Goal: Task Accomplishment & Management: Use online tool/utility

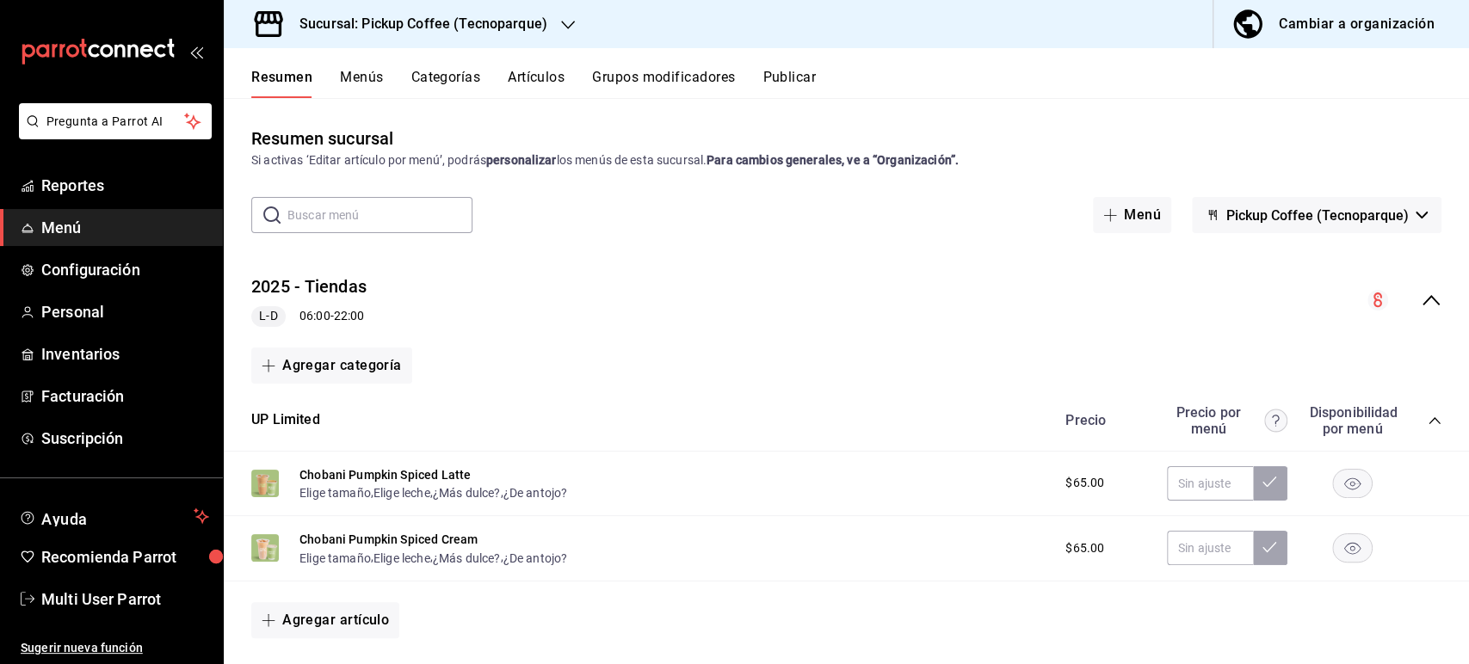
click at [443, 22] on h3 "Sucursal: Pickup Coffee (Tecnoparque)" at bounding box center [417, 24] width 262 height 21
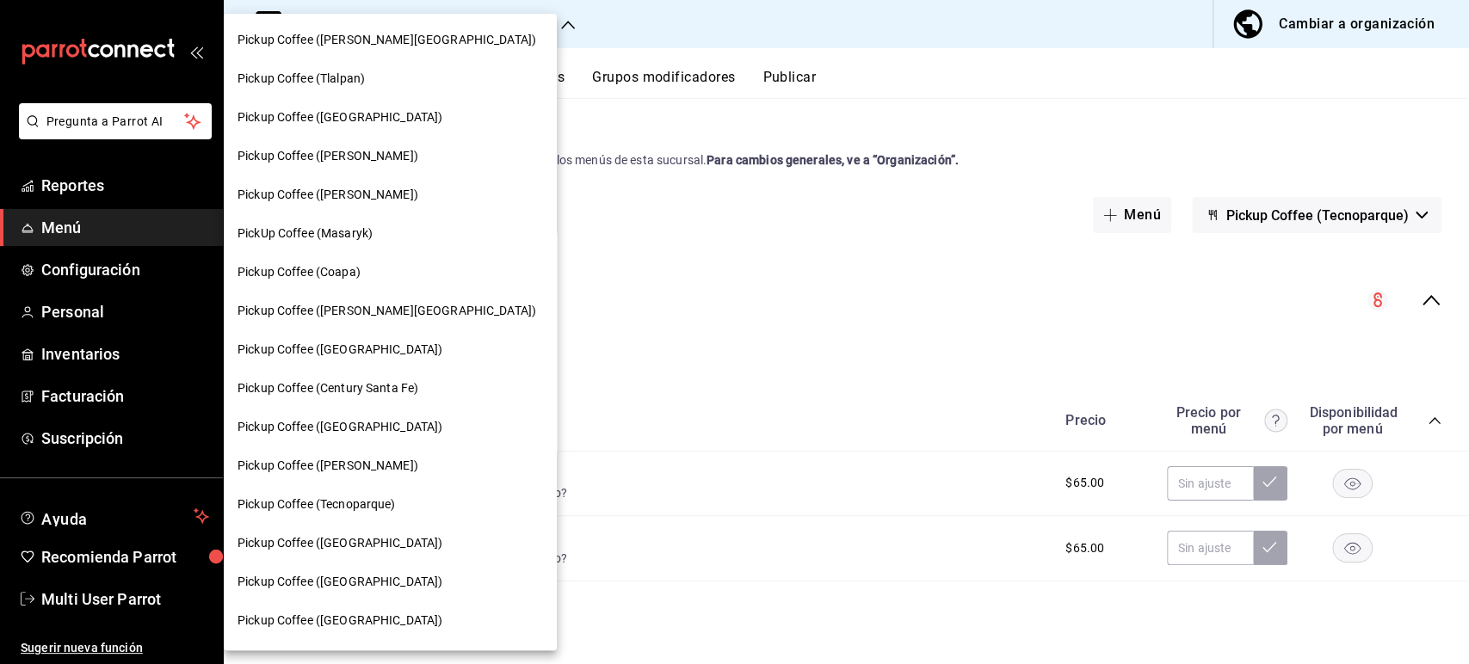
click at [364, 466] on span "Pickup Coffee ([PERSON_NAME])" at bounding box center [328, 466] width 181 height 18
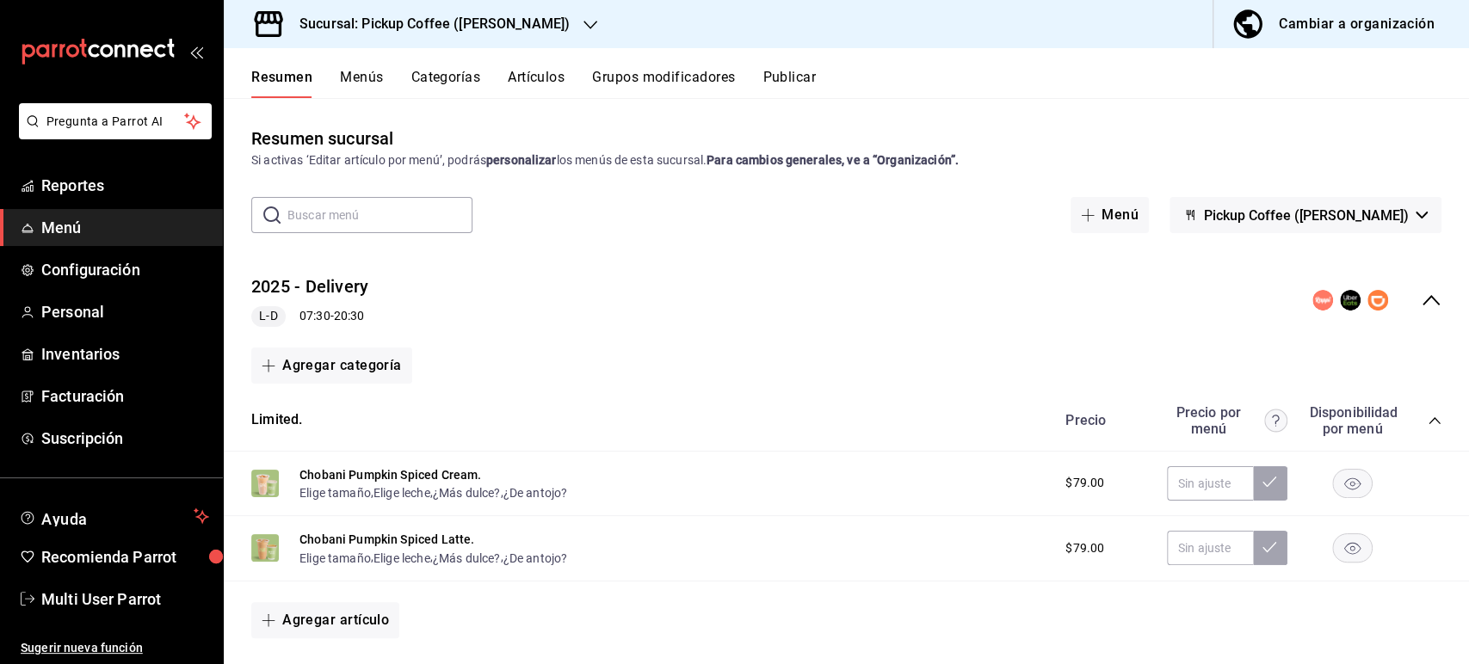
click at [1428, 416] on icon "collapse-category-row" at bounding box center [1435, 421] width 14 height 14
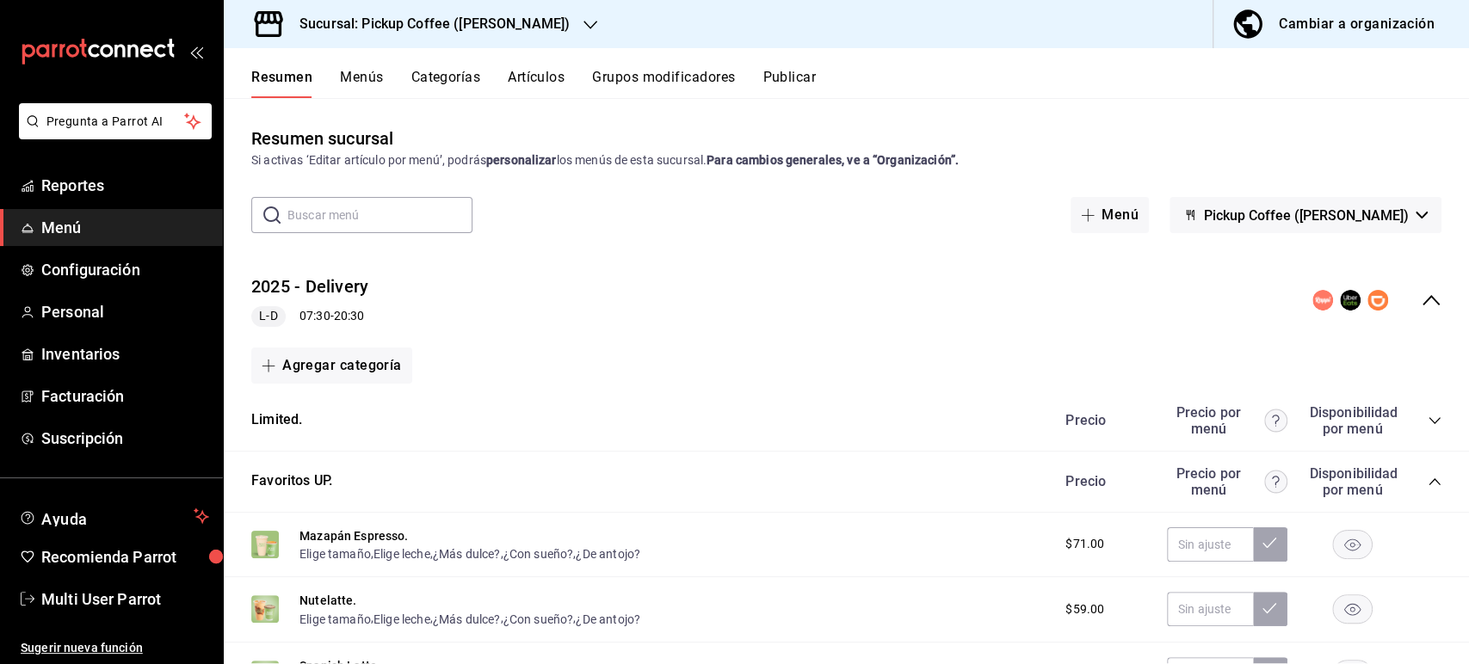
click at [1429, 480] on icon "collapse-category-row" at bounding box center [1434, 482] width 11 height 7
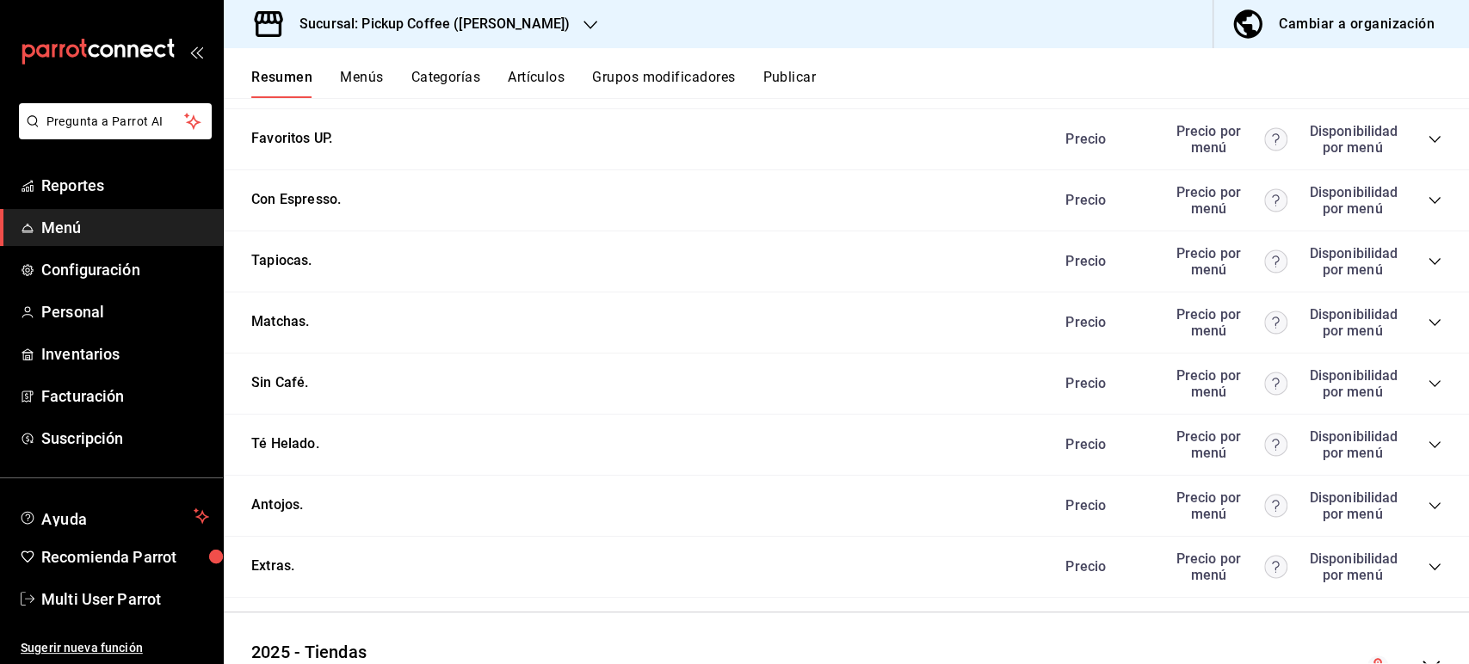
scroll to position [441, 0]
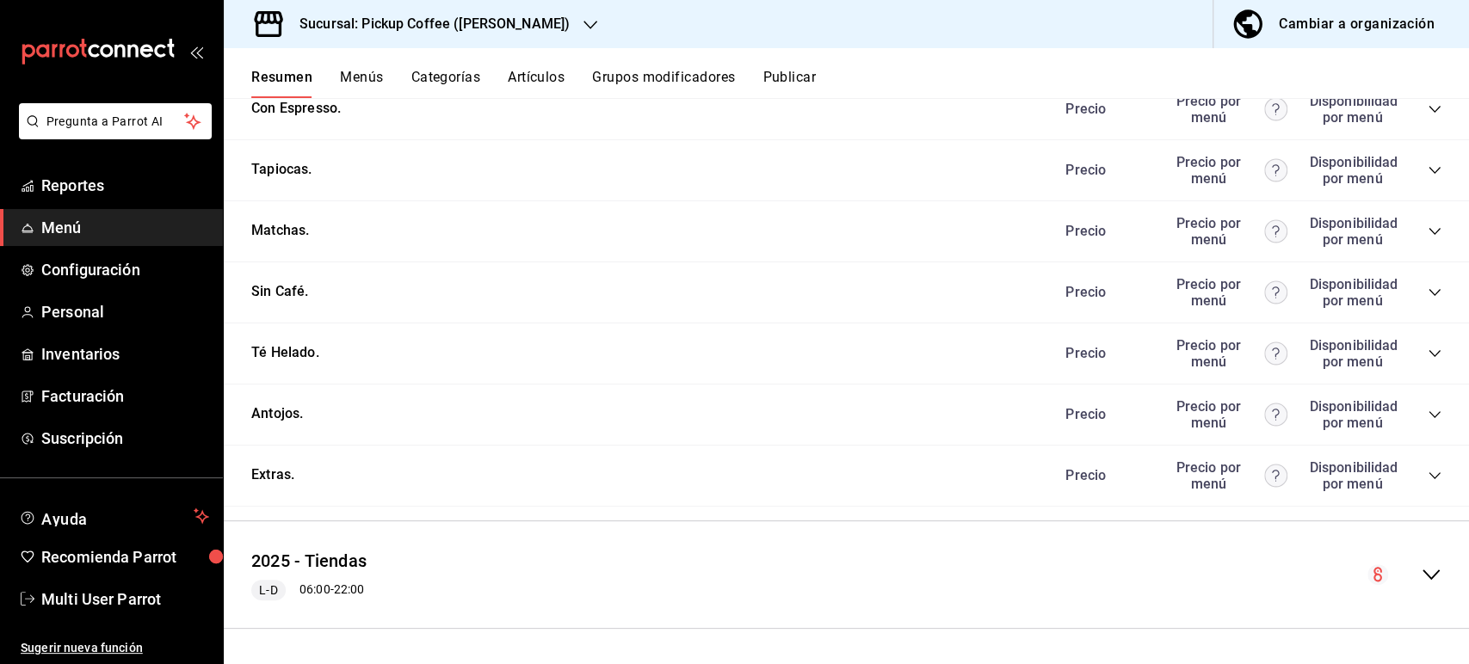
click at [1428, 411] on icon "collapse-category-row" at bounding box center [1435, 415] width 14 height 14
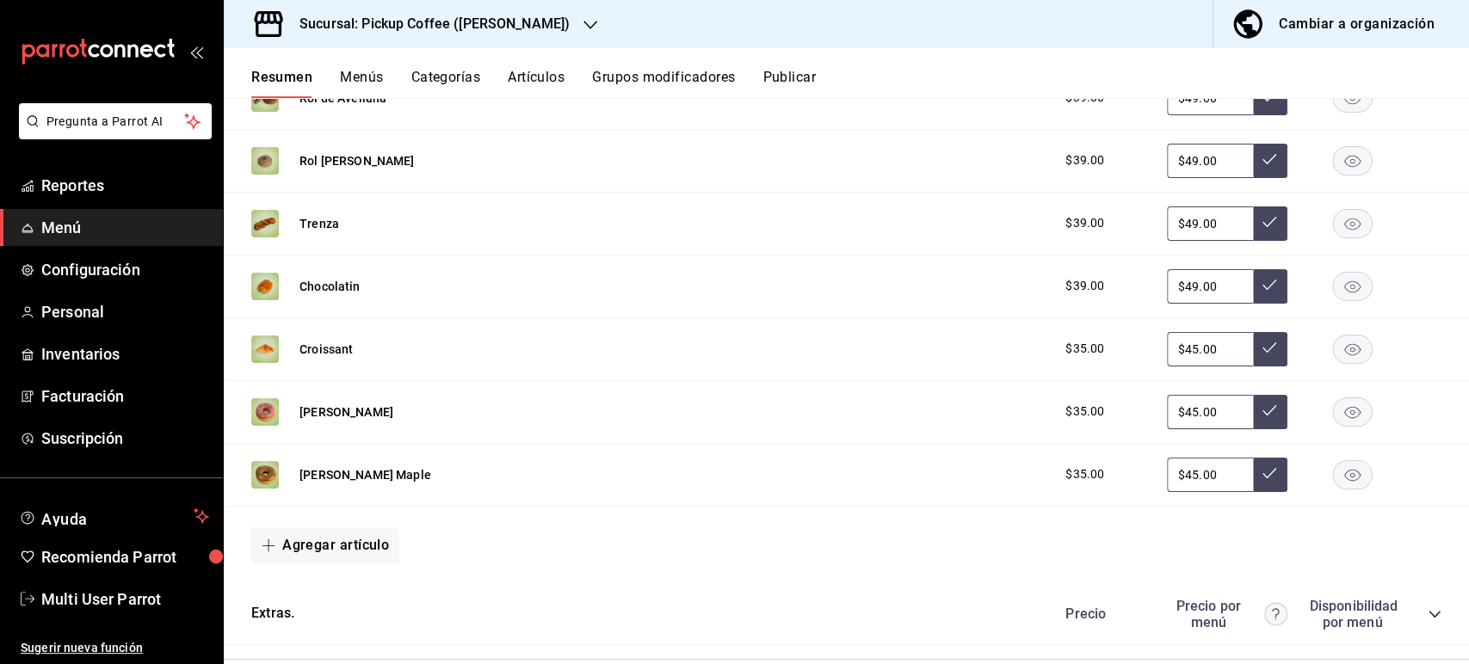
scroll to position [945, 0]
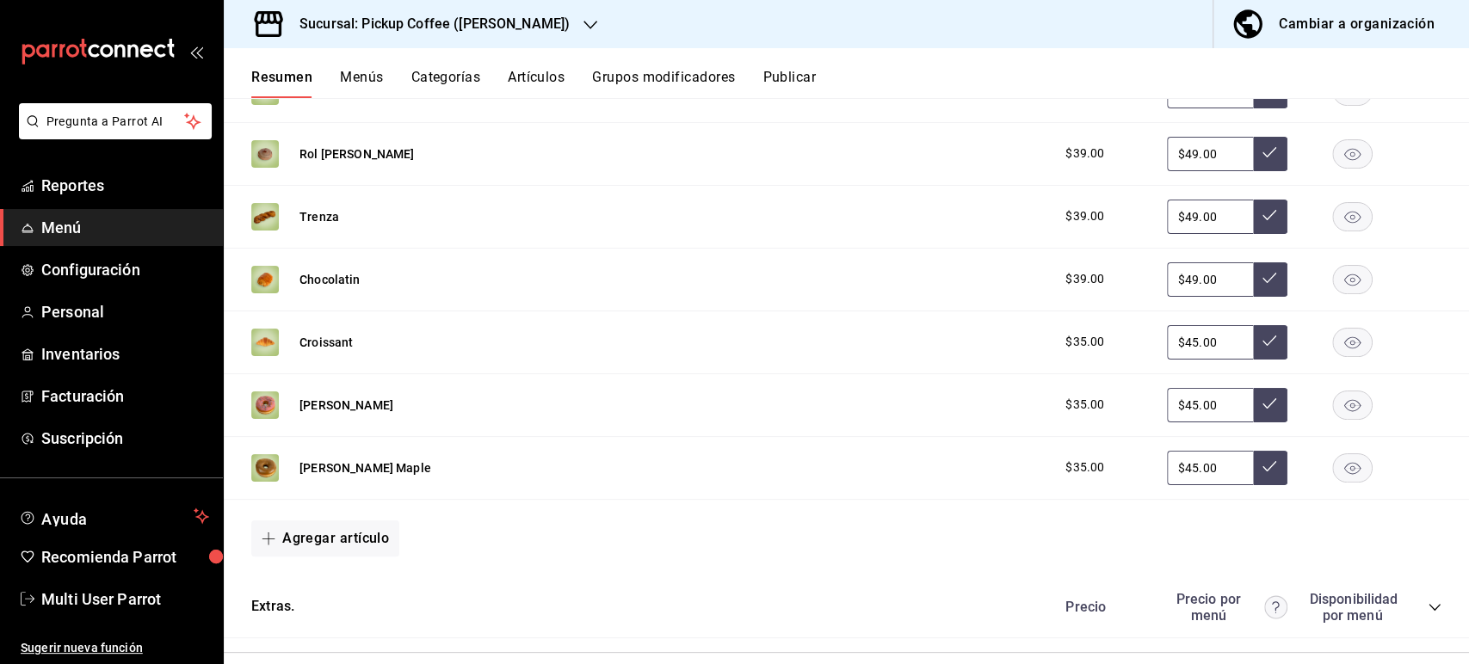
click at [1340, 411] on rect "button" at bounding box center [1353, 405] width 40 height 28
click at [1337, 480] on rect "button" at bounding box center [1353, 468] width 40 height 28
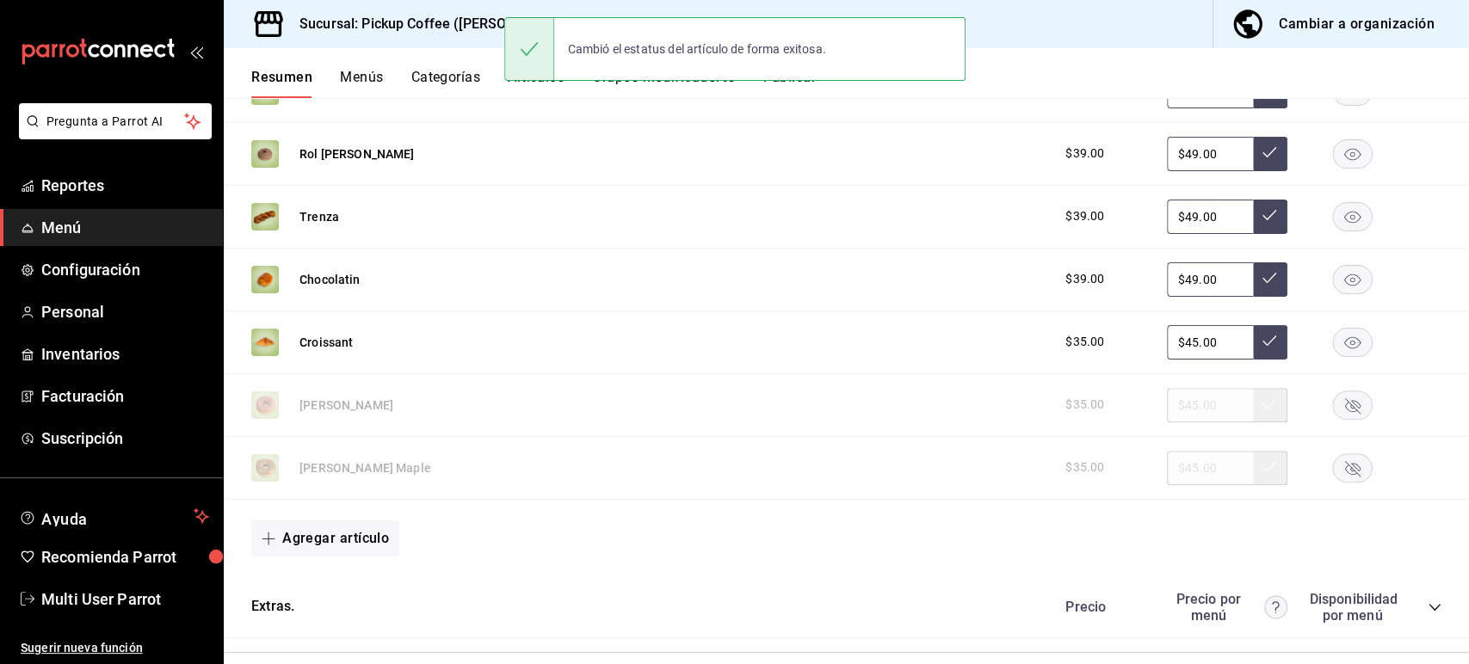
click at [1333, 226] on rect "button" at bounding box center [1353, 216] width 40 height 28
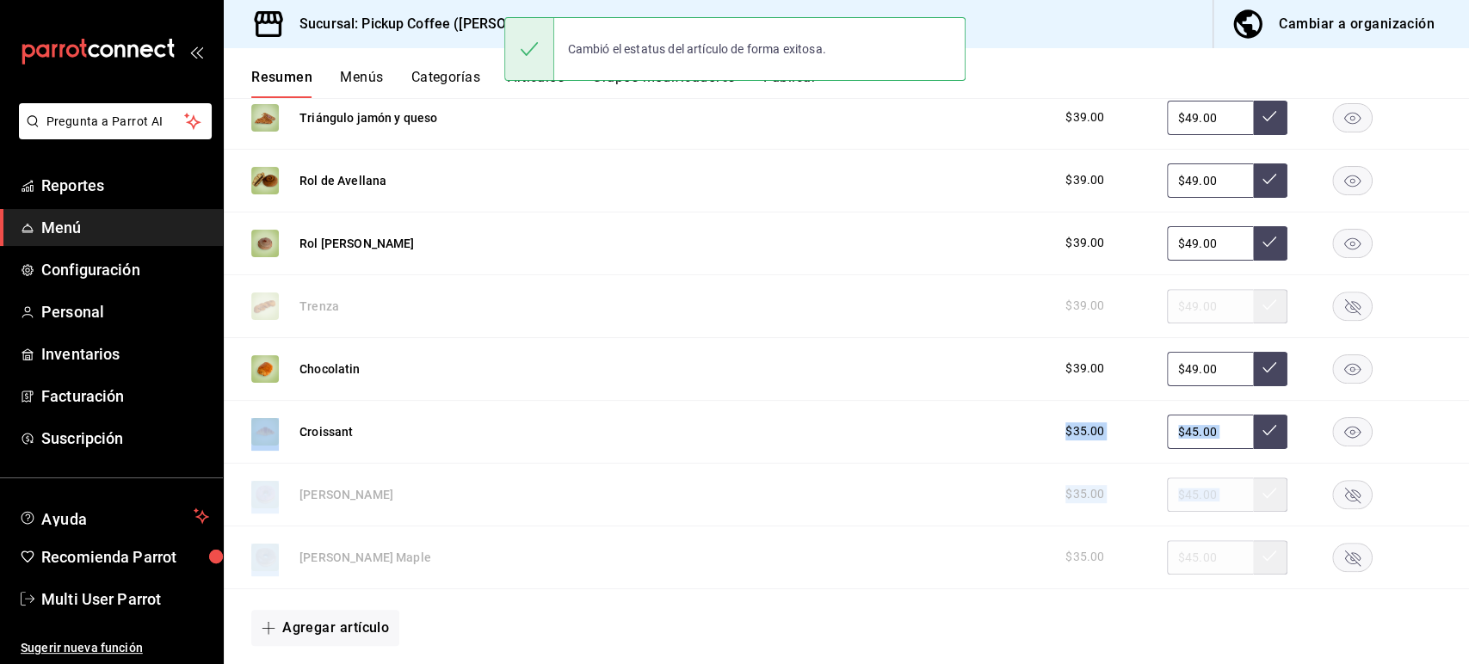
scroll to position [850, 0]
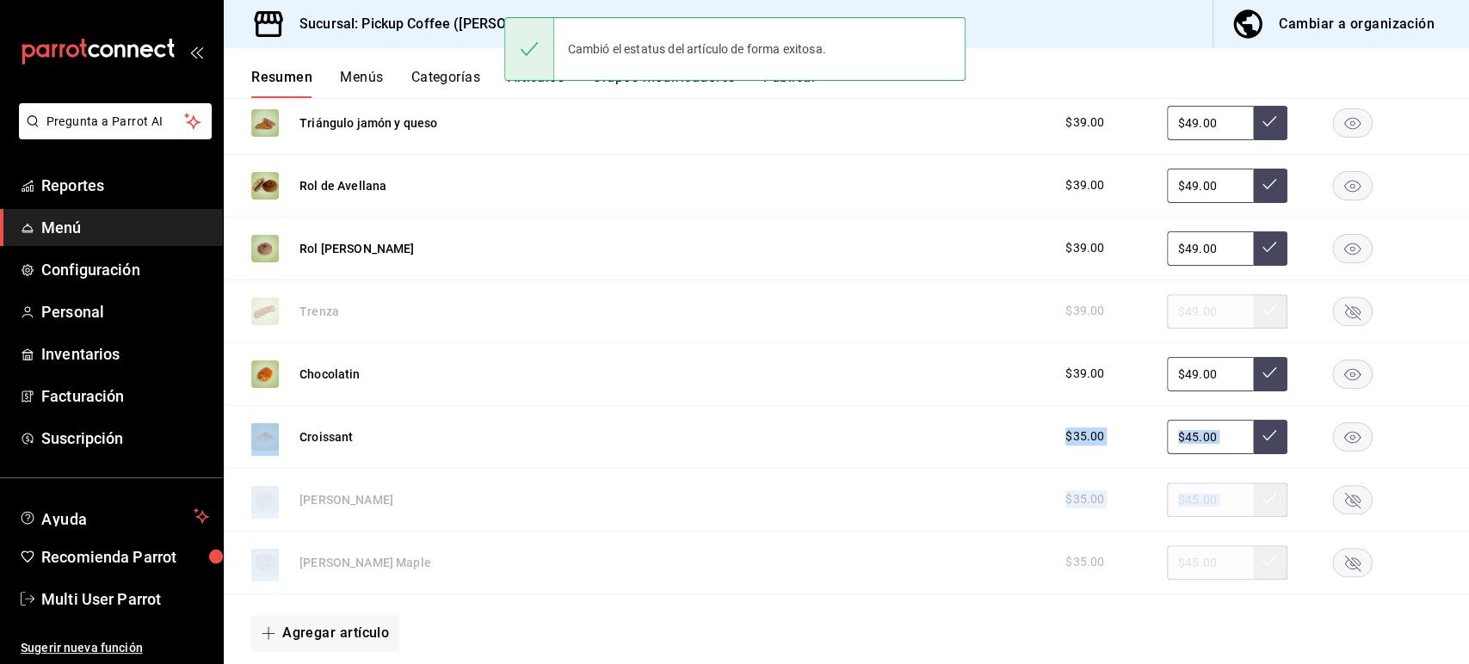
drag, startPoint x: 1467, startPoint y: 427, endPoint x: 1467, endPoint y: 398, distance: 29.3
click at [1467, 398] on div "Resumen sucursal Si activas ‘Editar artículo por menú’, podrás personalizar los…" at bounding box center [846, 380] width 1245 height 565
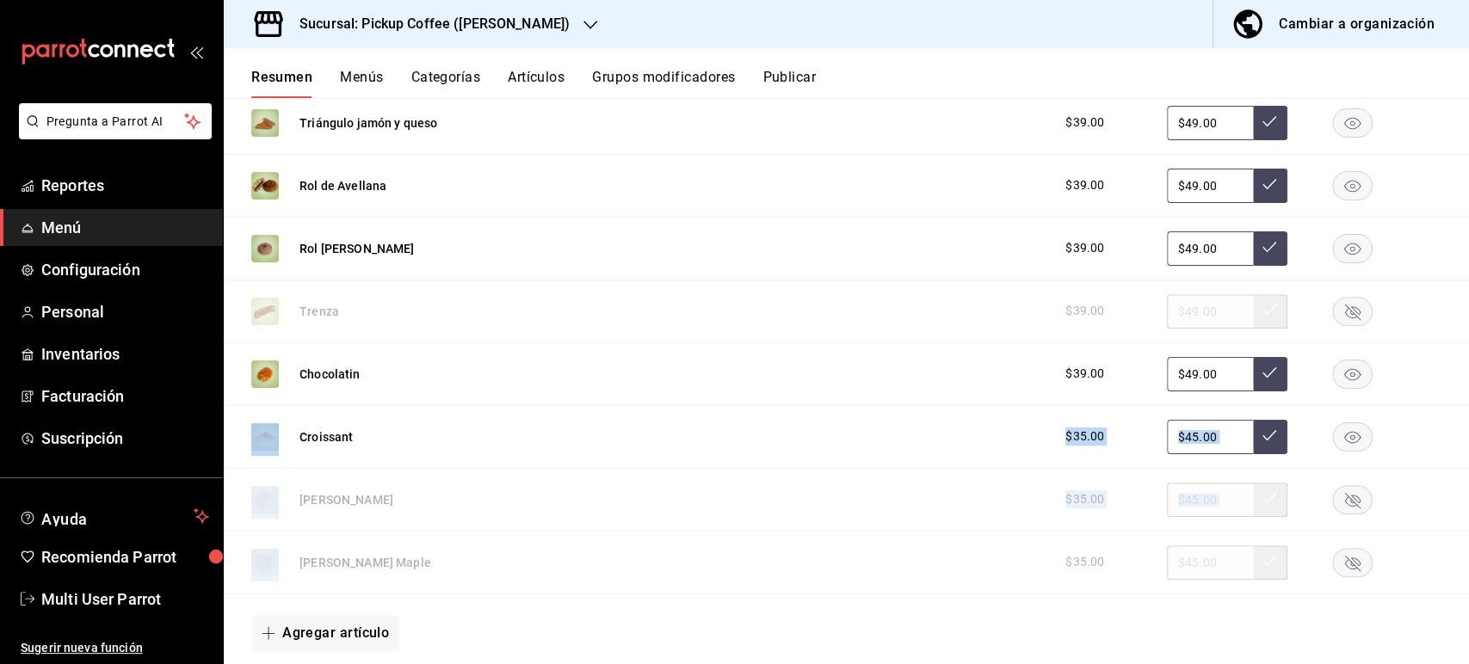
click at [1349, 193] on rect "button" at bounding box center [1353, 185] width 40 height 28
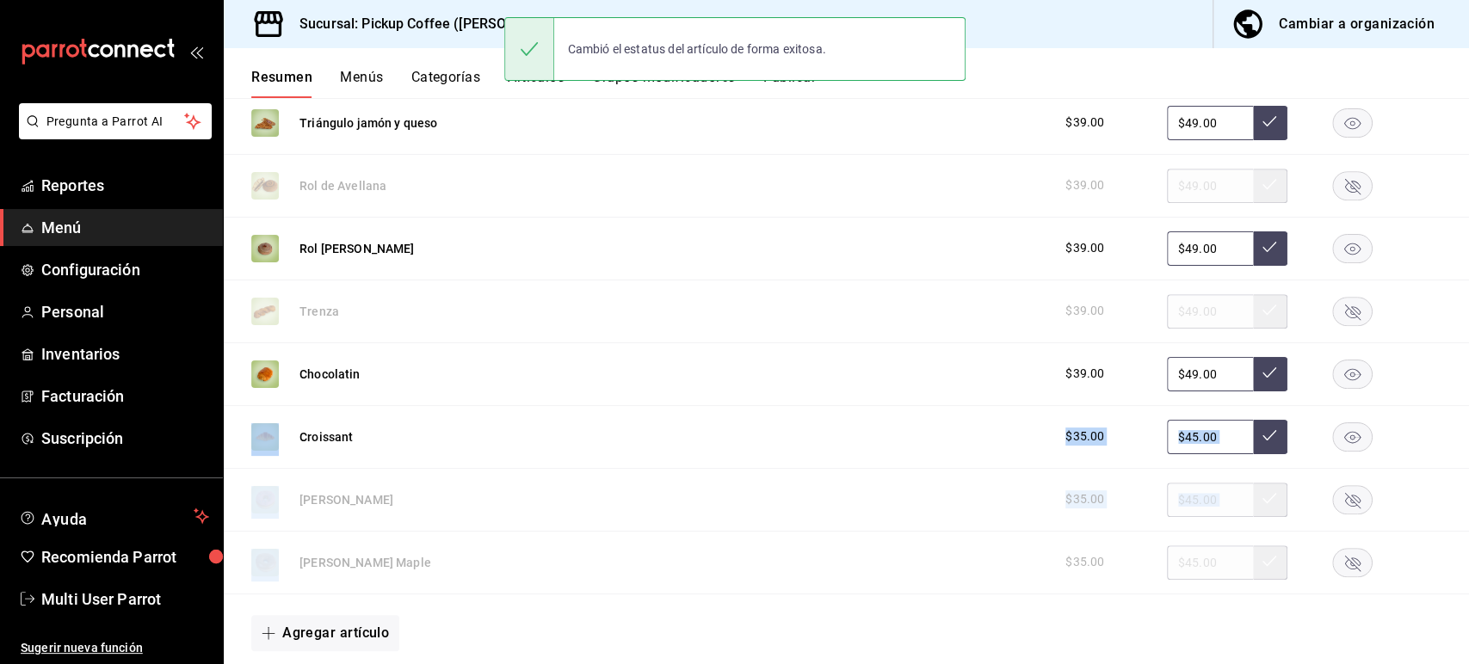
click at [794, 86] on button "Publicar" at bounding box center [789, 83] width 53 height 29
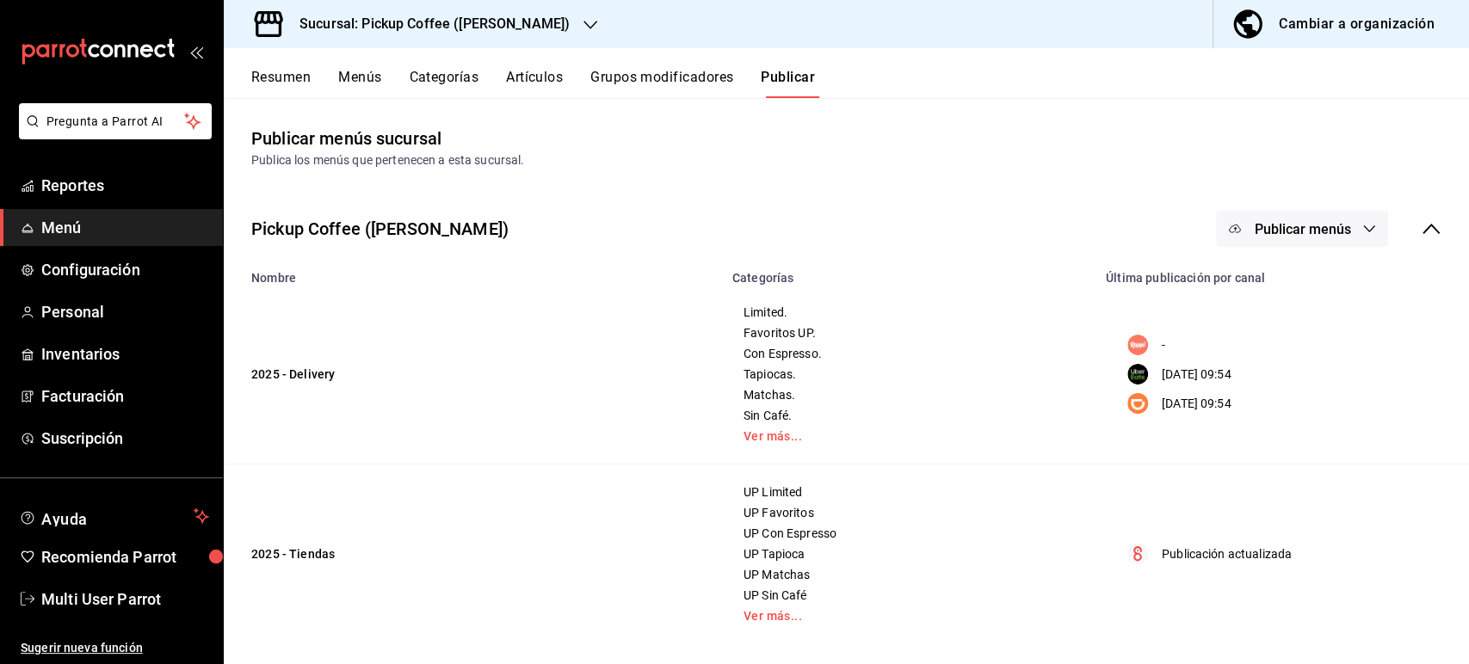
click at [1328, 238] on button "Publicar menús" at bounding box center [1302, 229] width 172 height 36
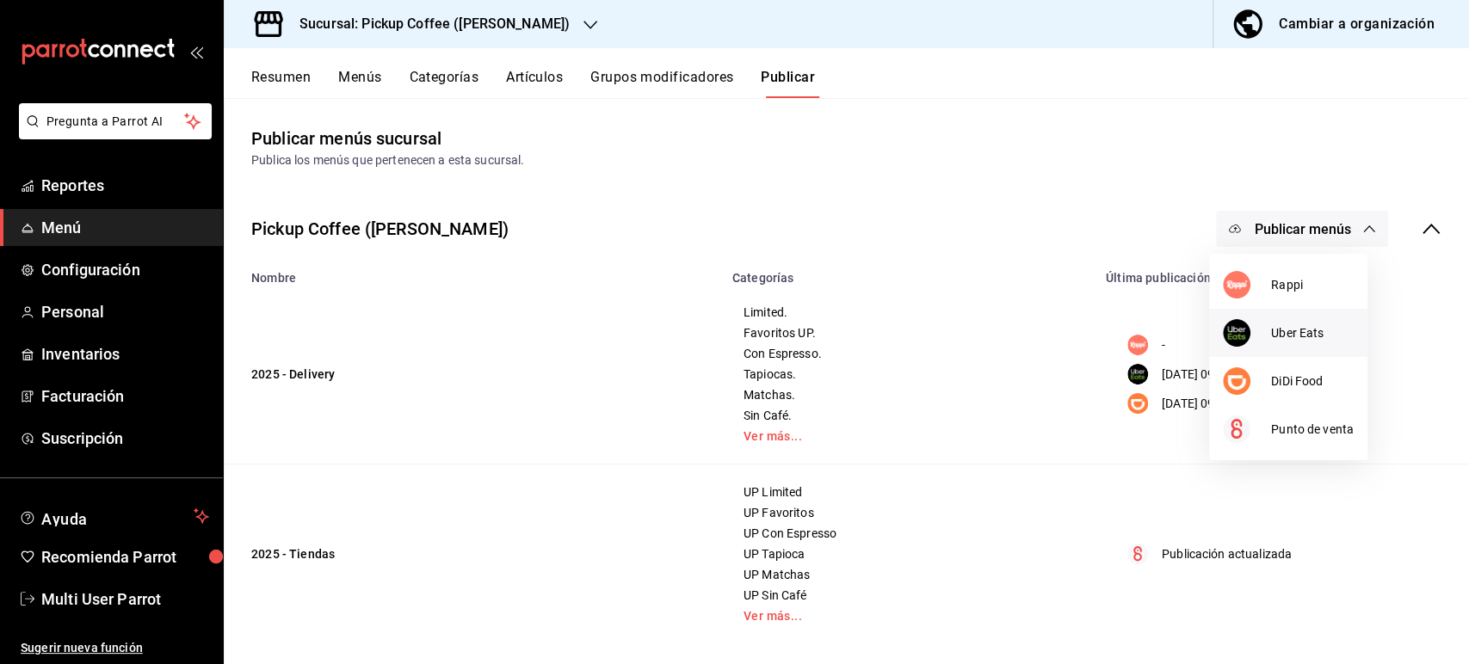
click at [1310, 325] on span "Uber Eats" at bounding box center [1312, 333] width 83 height 18
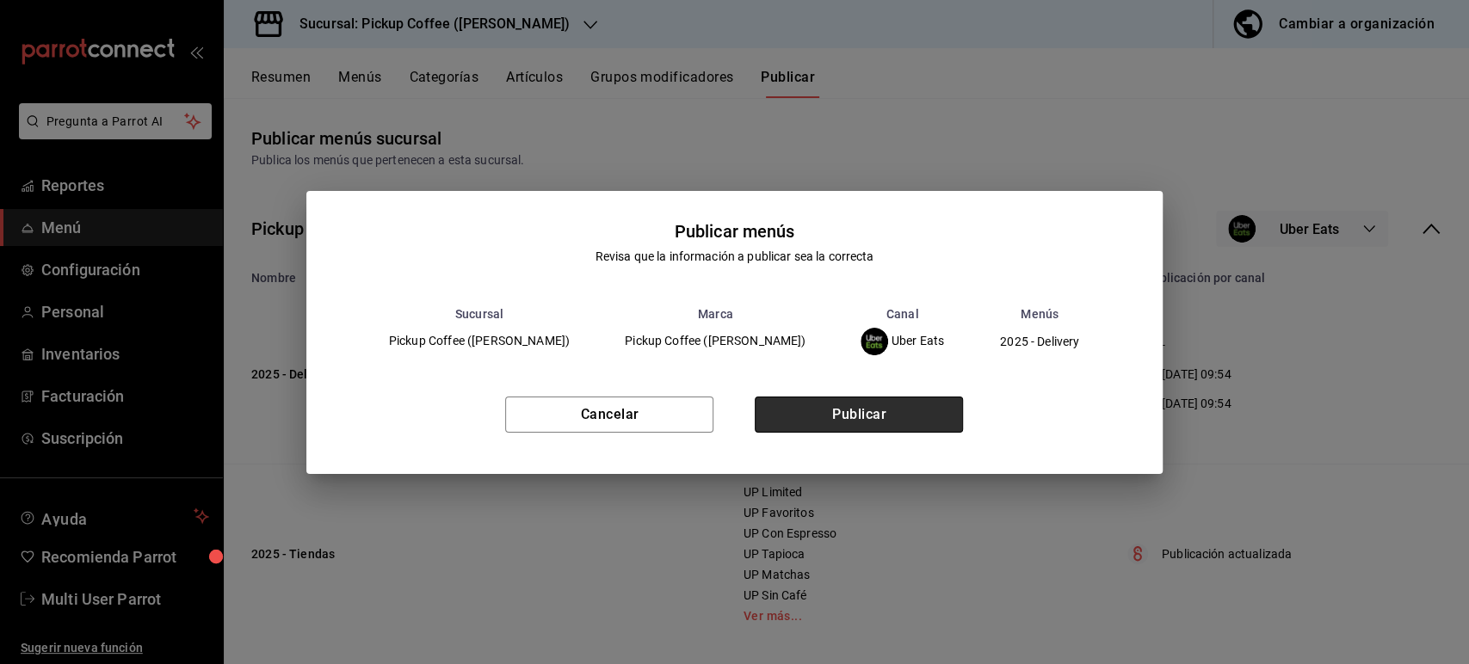
click at [907, 417] on button "Publicar" at bounding box center [859, 415] width 208 height 36
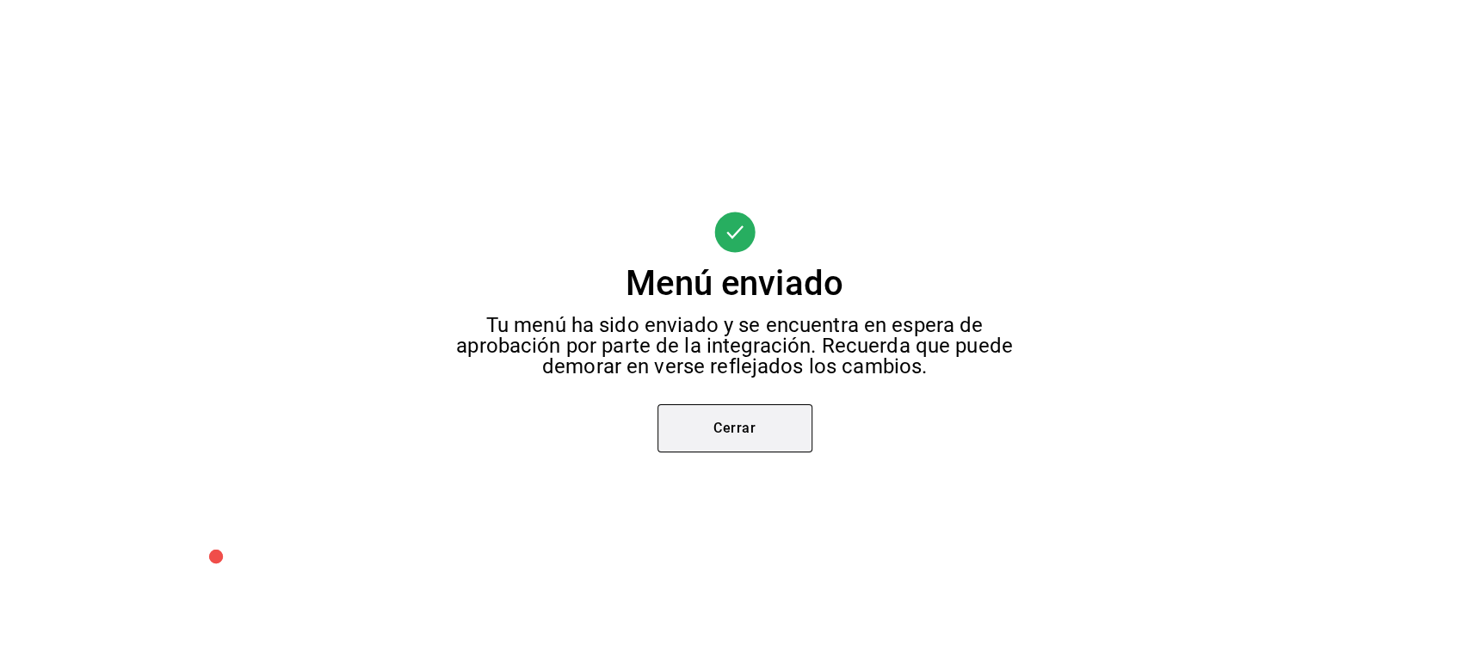
click at [782, 451] on button "Cerrar" at bounding box center [735, 428] width 155 height 48
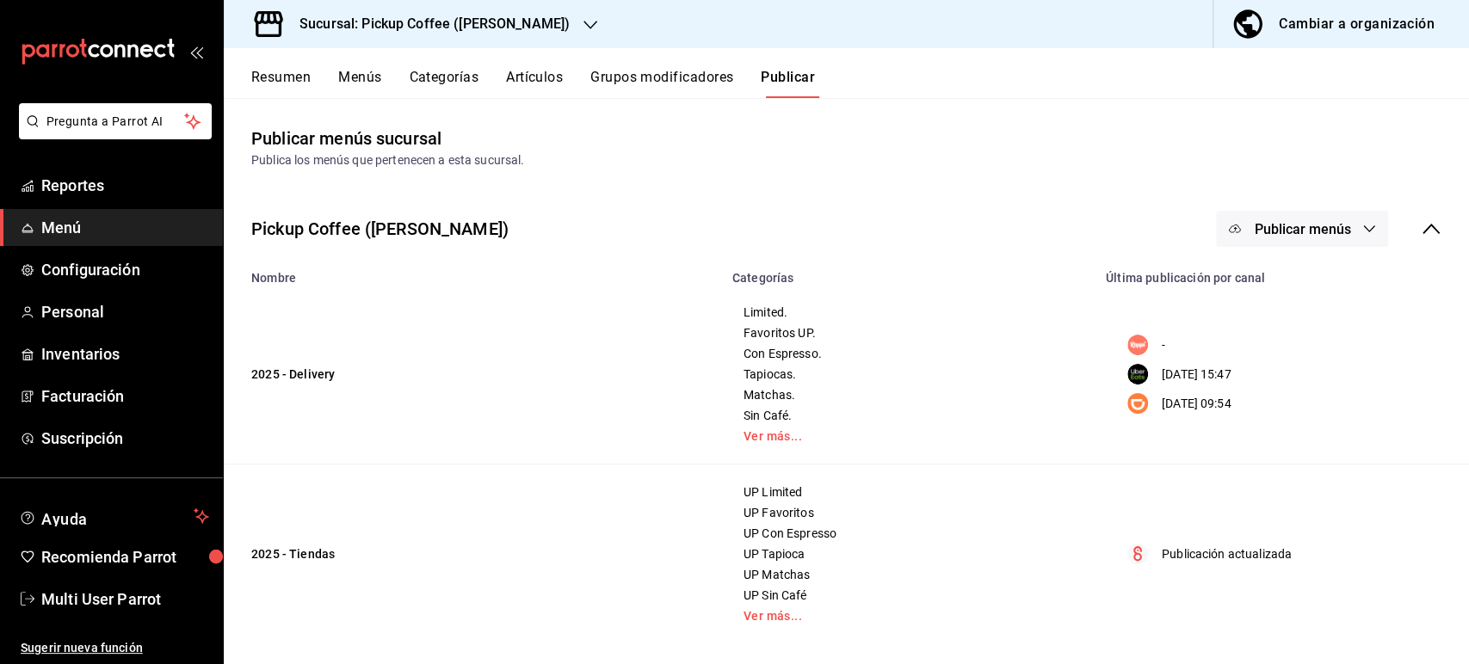
click at [1269, 229] on span "Publicar menús" at bounding box center [1302, 229] width 96 height 16
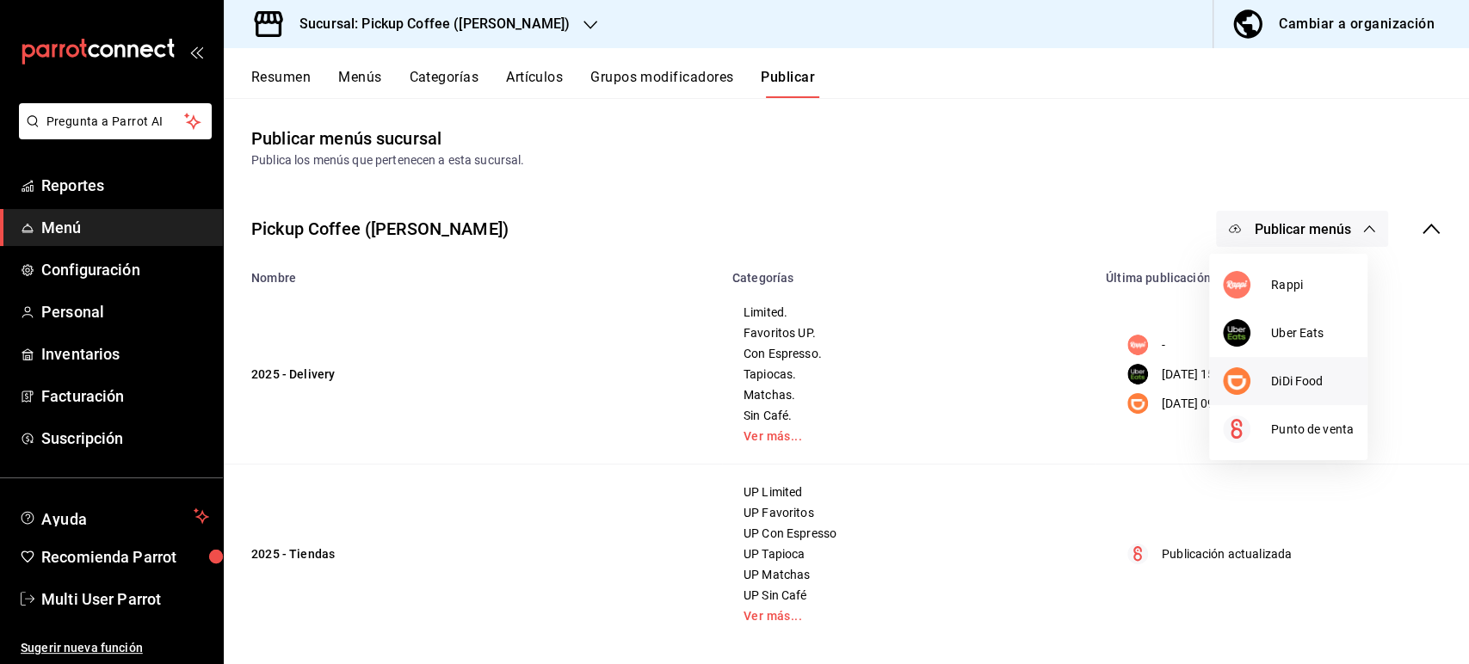
click at [1283, 404] on li "DiDi Food" at bounding box center [1288, 381] width 158 height 48
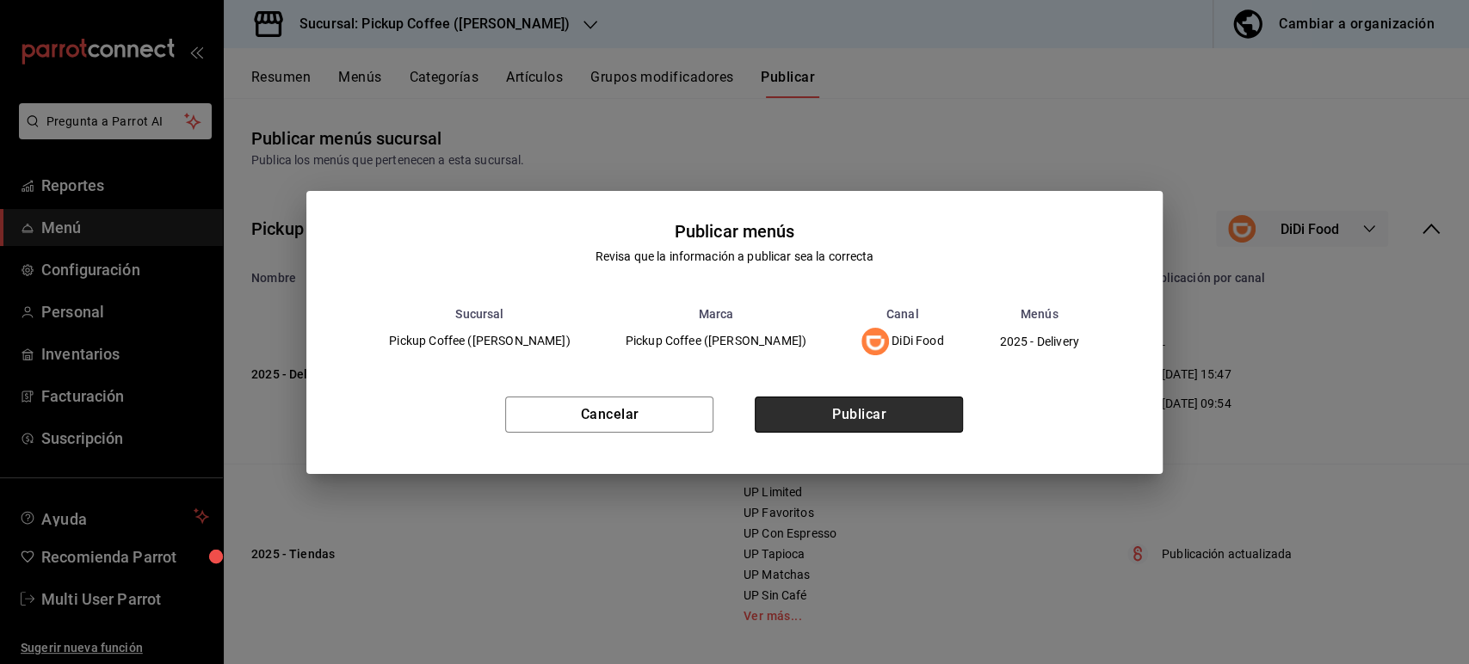
click at [906, 427] on button "Publicar" at bounding box center [859, 415] width 208 height 36
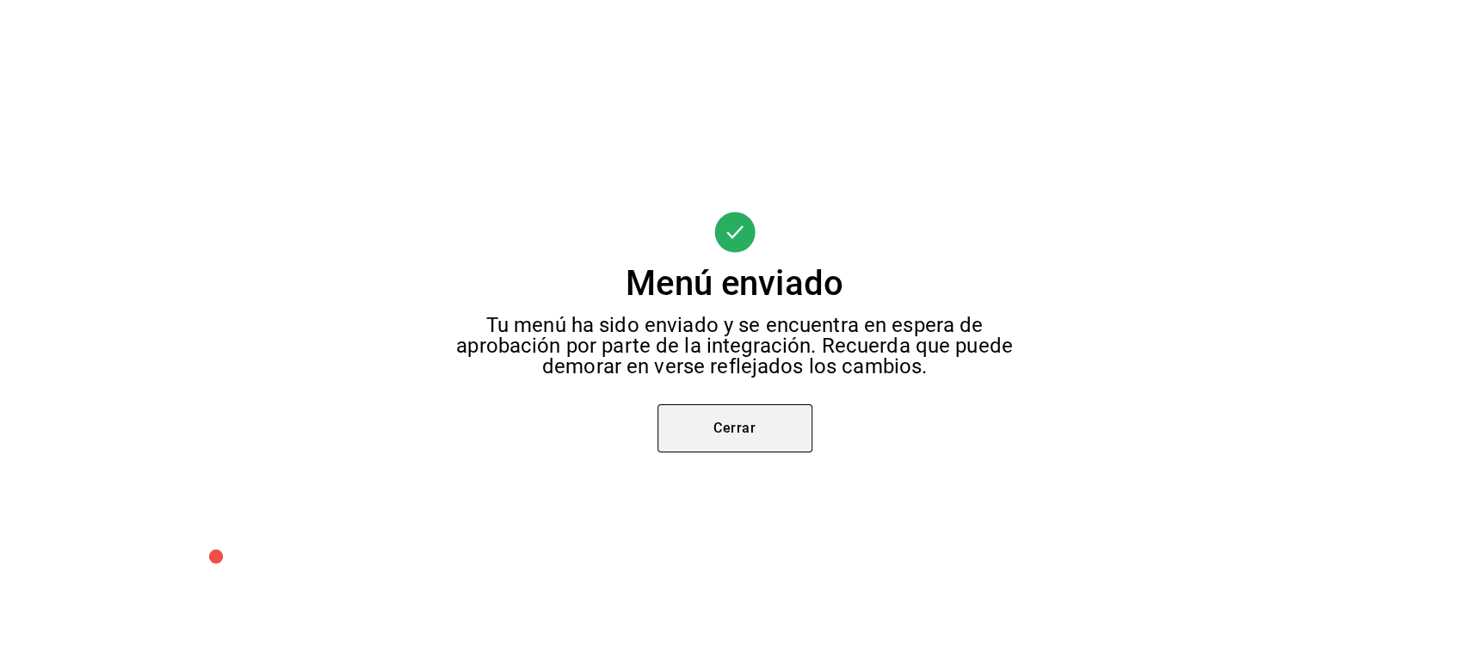
click at [688, 433] on button "Cerrar" at bounding box center [735, 428] width 155 height 48
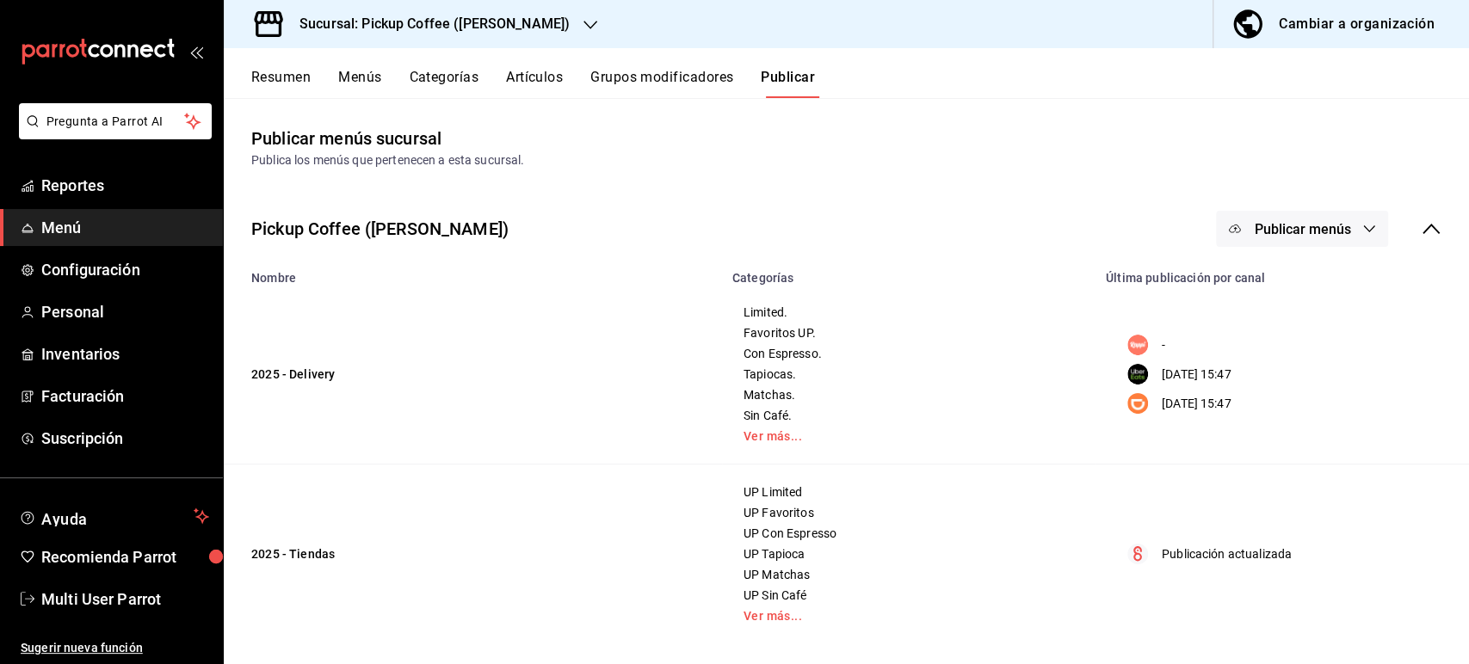
click at [286, 83] on button "Resumen" at bounding box center [280, 83] width 59 height 29
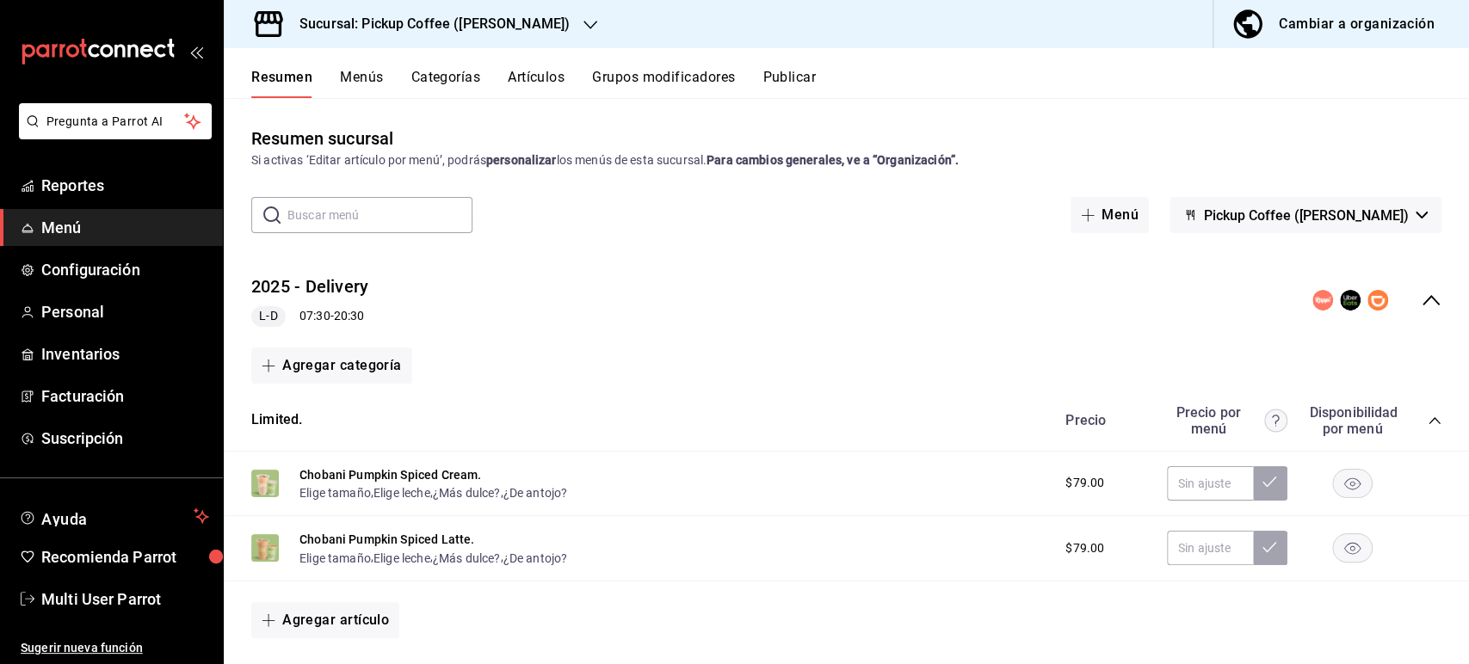
click at [438, 41] on div "Sucursal: Pickup Coffee ([PERSON_NAME])" at bounding box center [421, 24] width 367 height 48
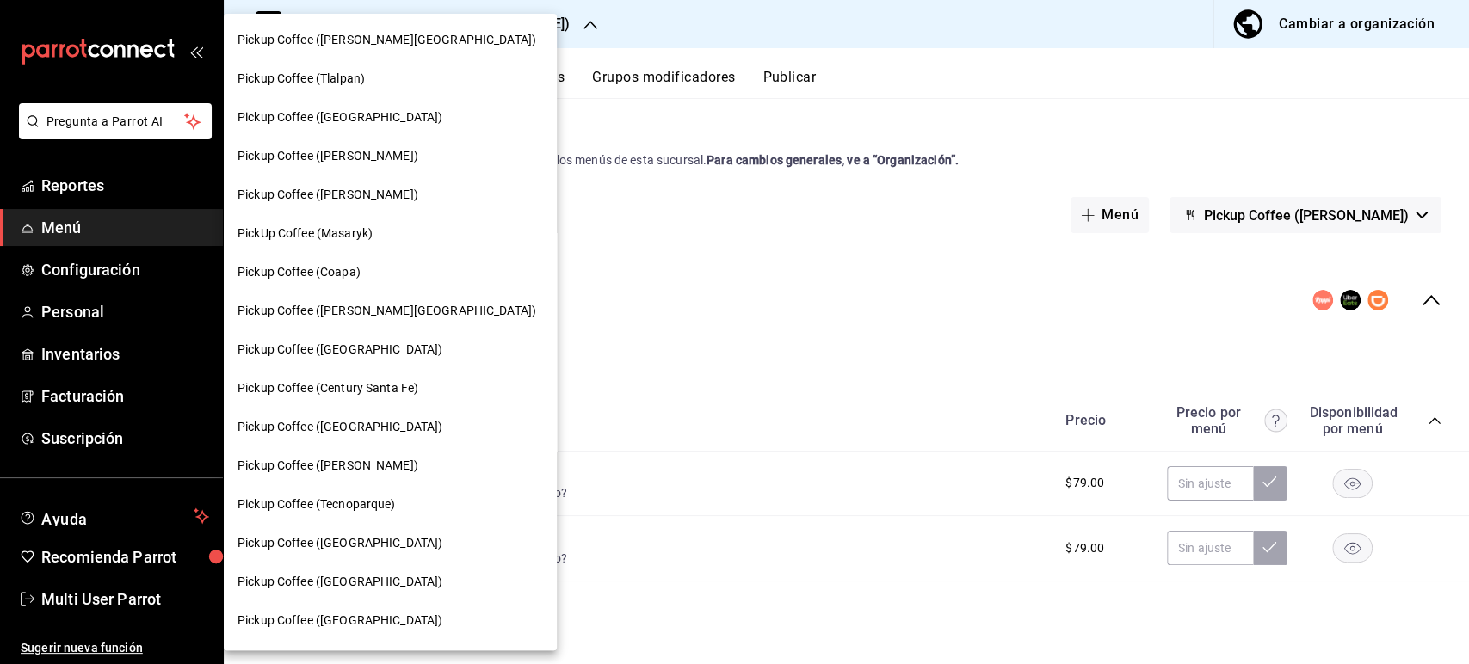
click at [361, 217] on div "PickUp Coffee (Masaryk)" at bounding box center [390, 233] width 333 height 39
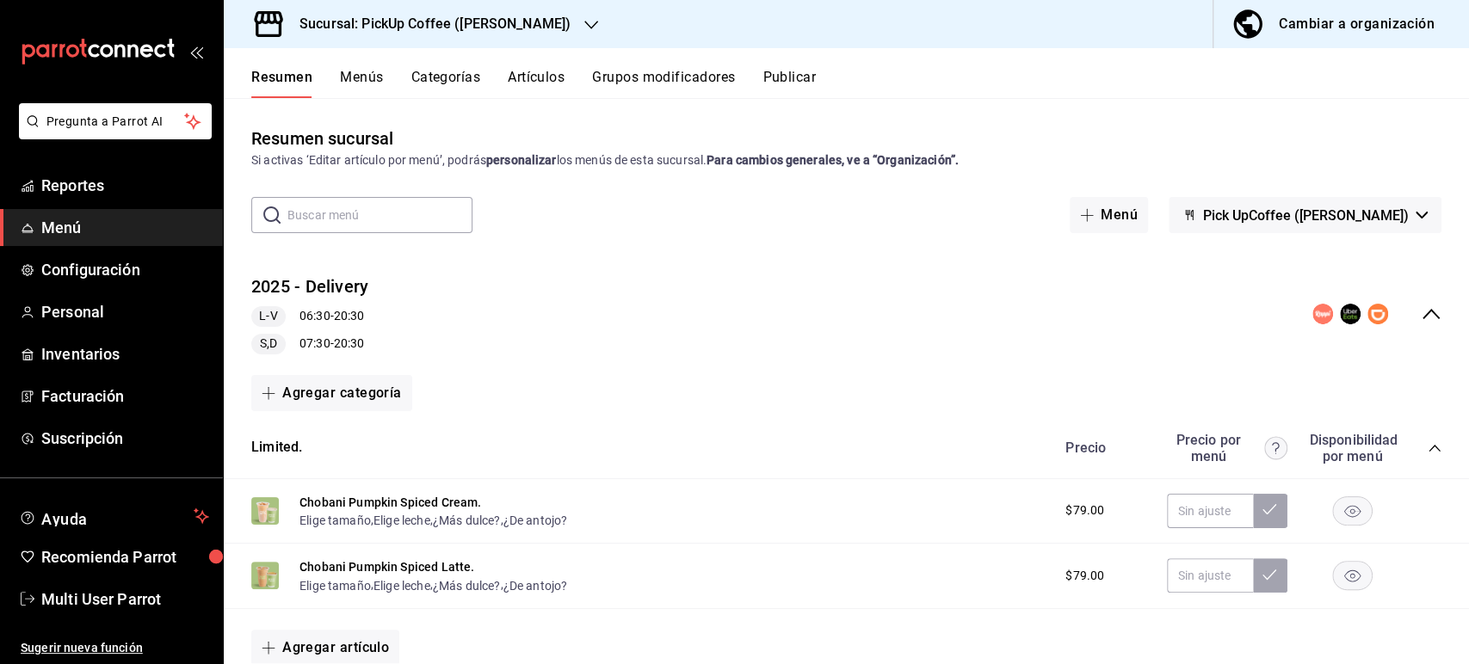
click at [1428, 450] on icon "collapse-category-row" at bounding box center [1435, 448] width 14 height 14
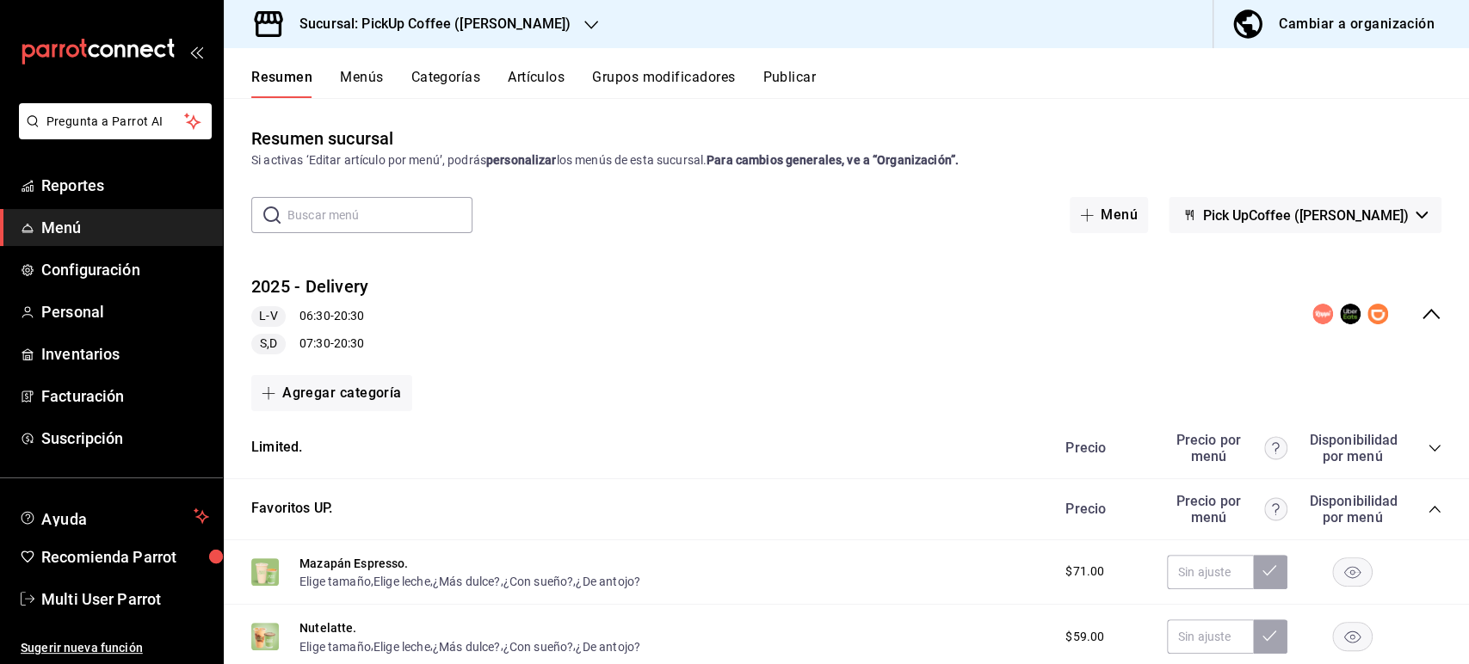
click at [1428, 509] on icon "collapse-category-row" at bounding box center [1435, 510] width 14 height 14
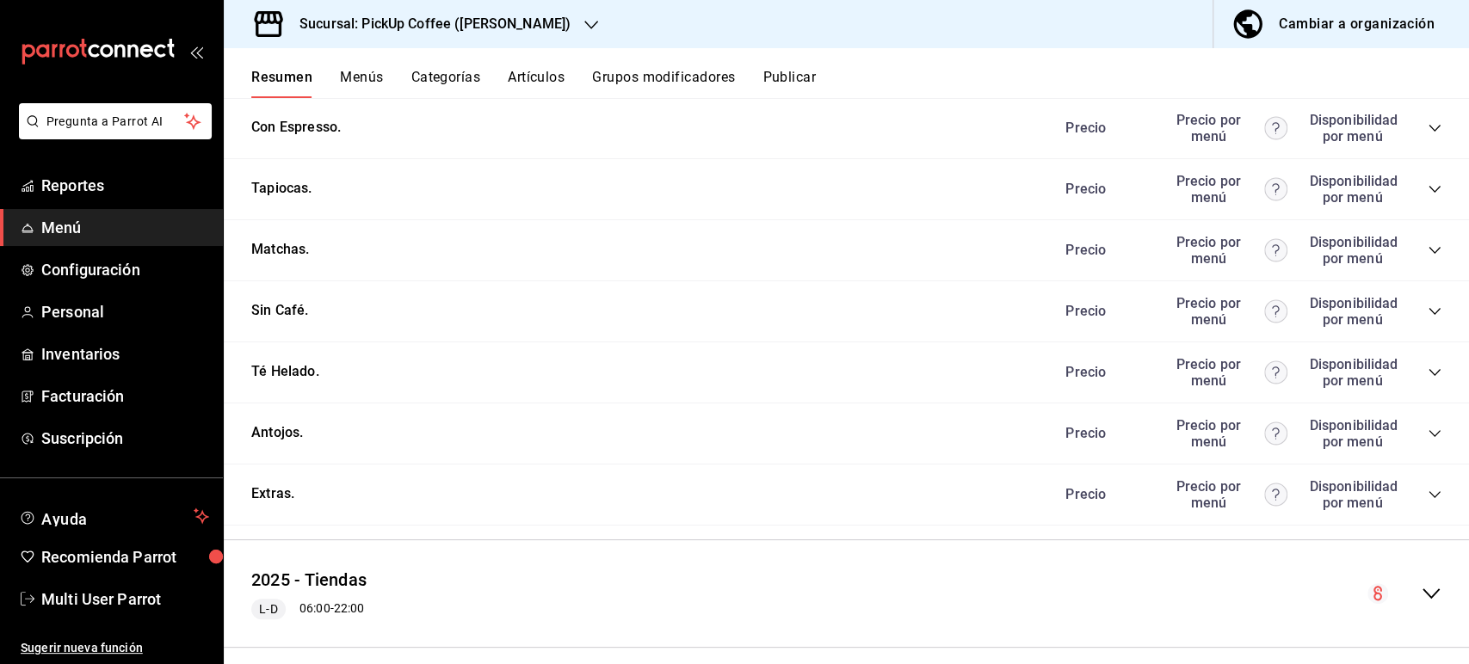
scroll to position [468, 0]
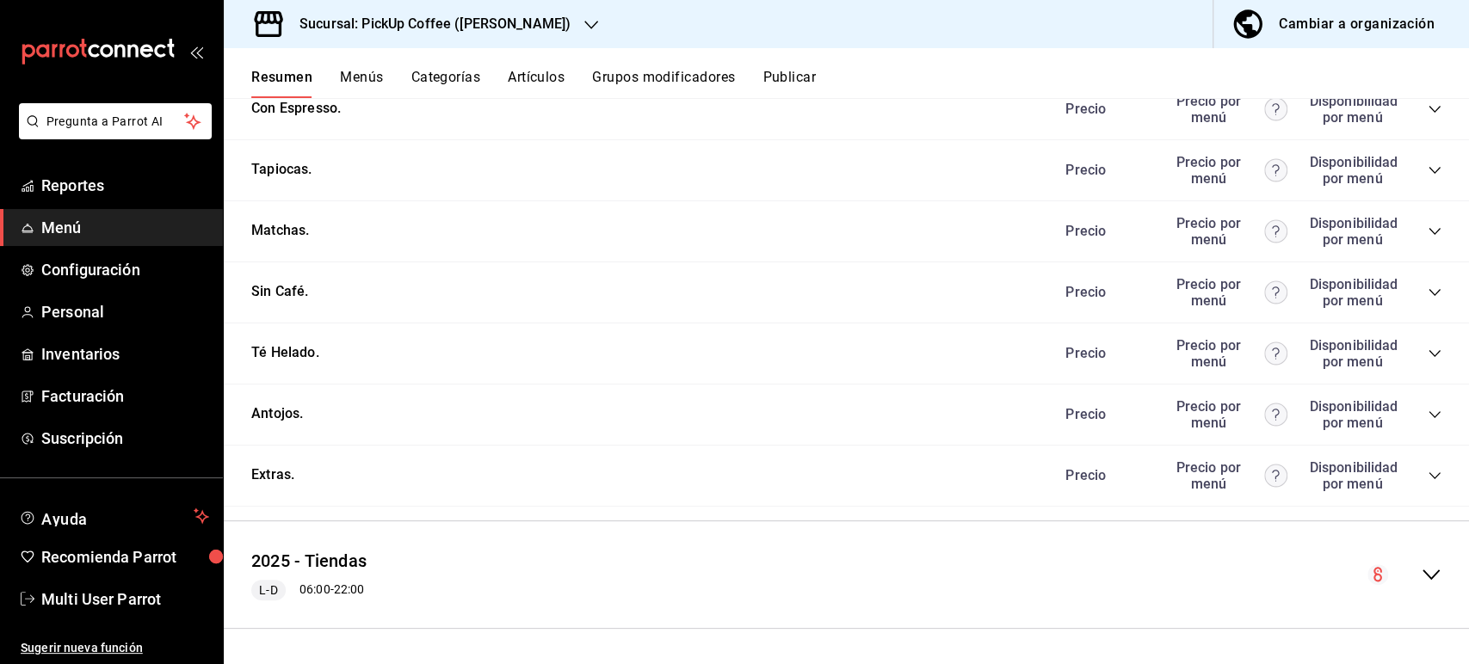
click at [1429, 414] on icon "collapse-category-row" at bounding box center [1434, 414] width 11 height 7
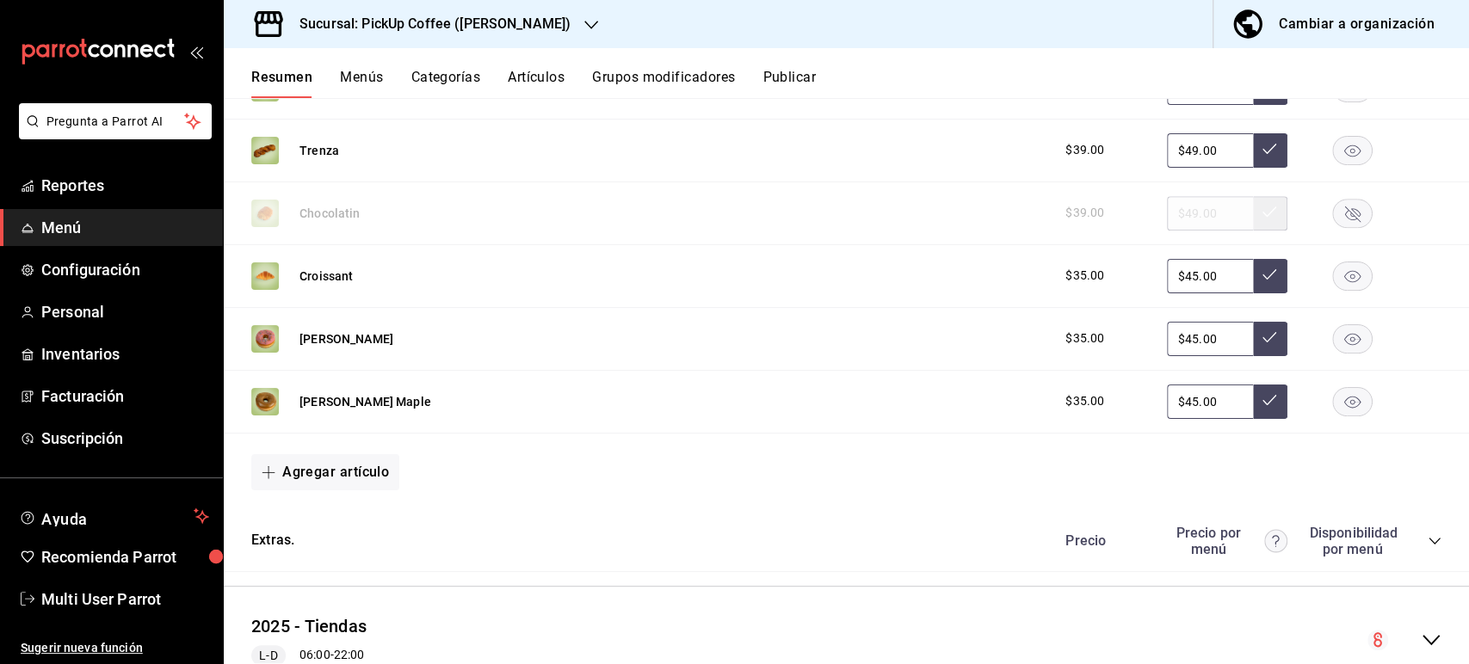
scroll to position [0, 0]
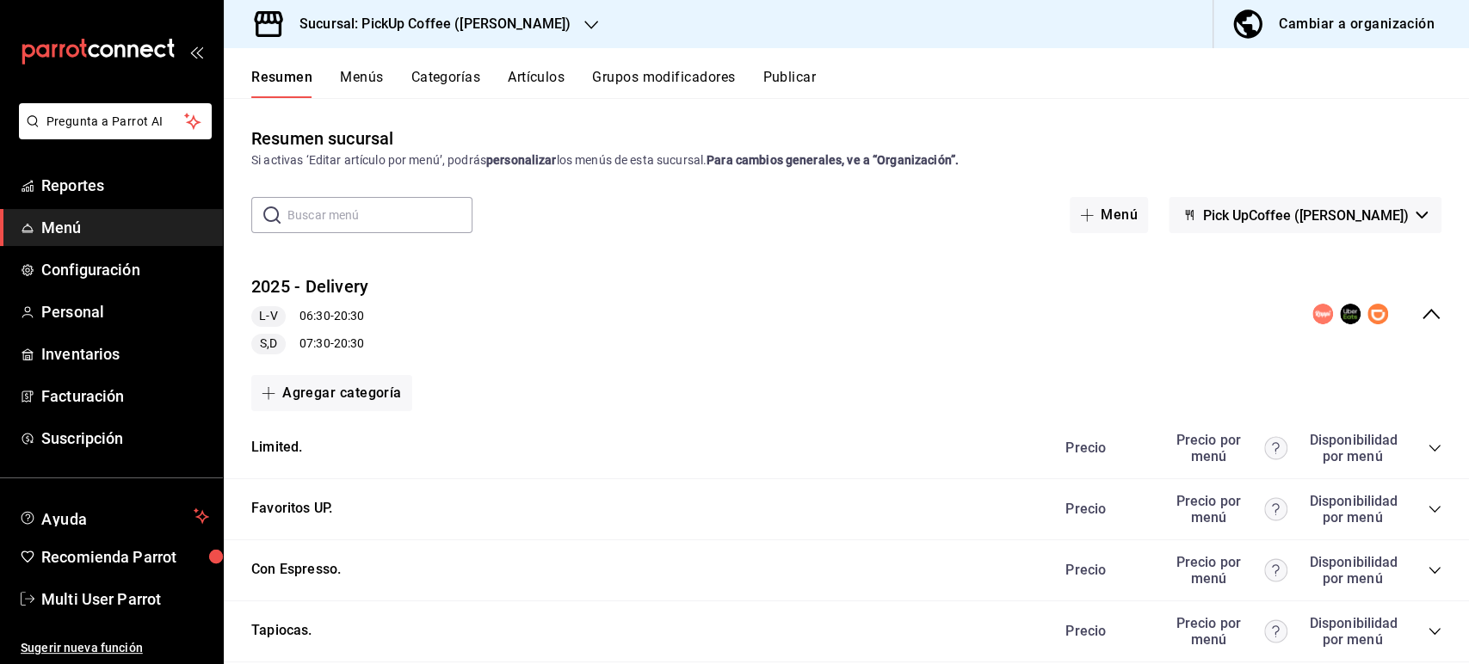
click at [452, 34] on h3 "Sucursal: PickUp Coffee ([PERSON_NAME])" at bounding box center [428, 24] width 285 height 21
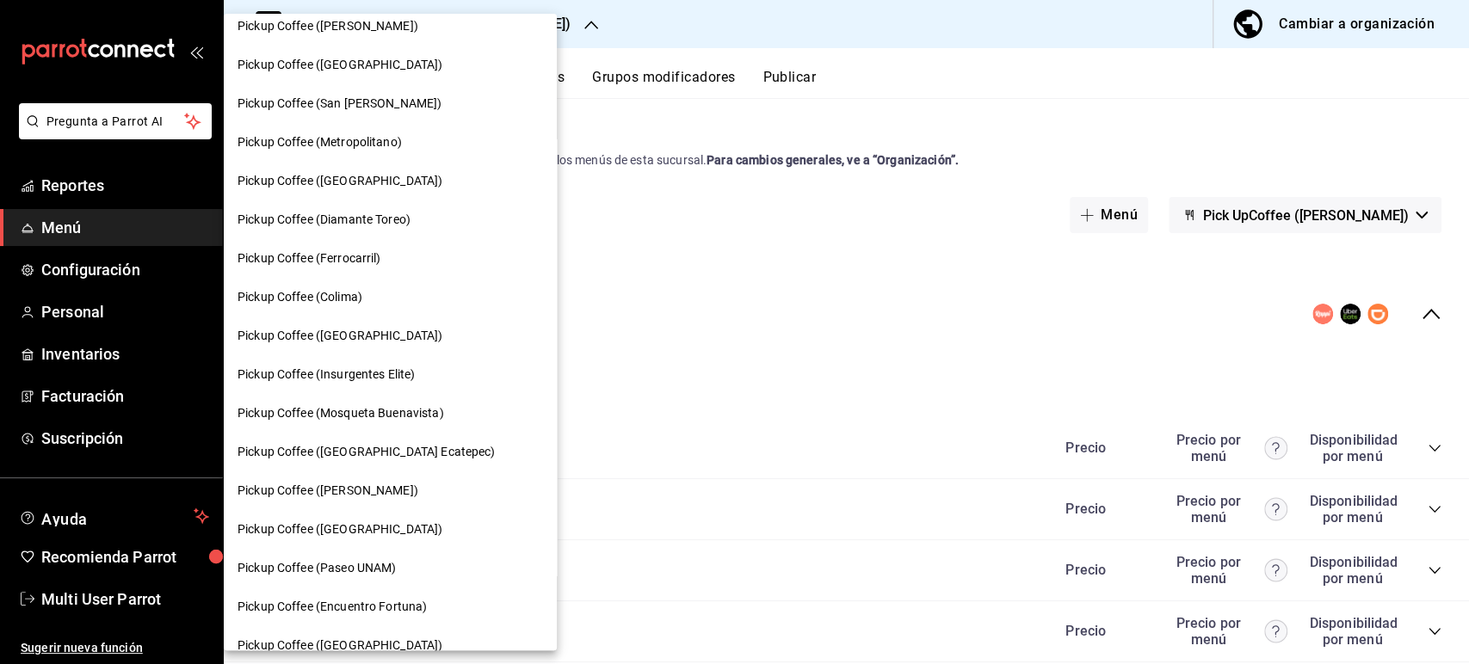
scroll to position [751, 0]
click at [388, 522] on span "Pickup Coffee ([GEOGRAPHIC_DATA])" at bounding box center [340, 528] width 205 height 18
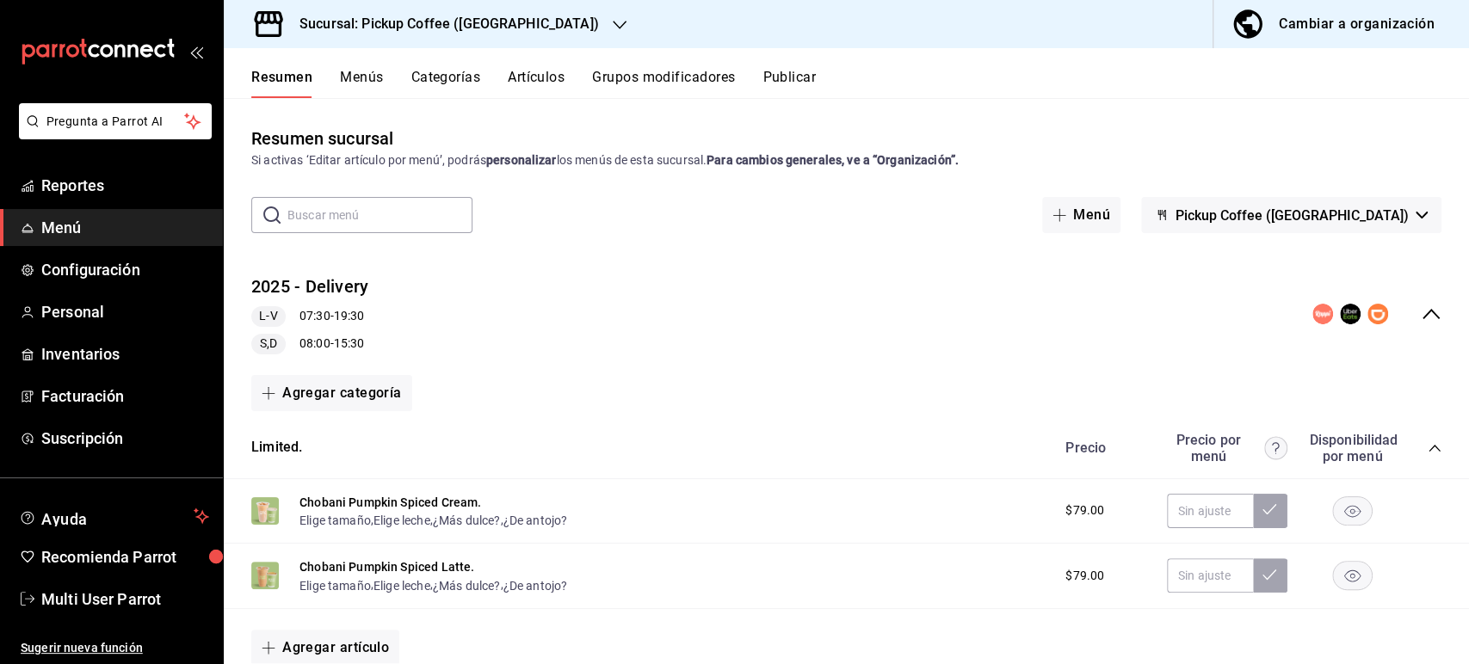
click at [1428, 448] on icon "collapse-category-row" at bounding box center [1435, 448] width 14 height 14
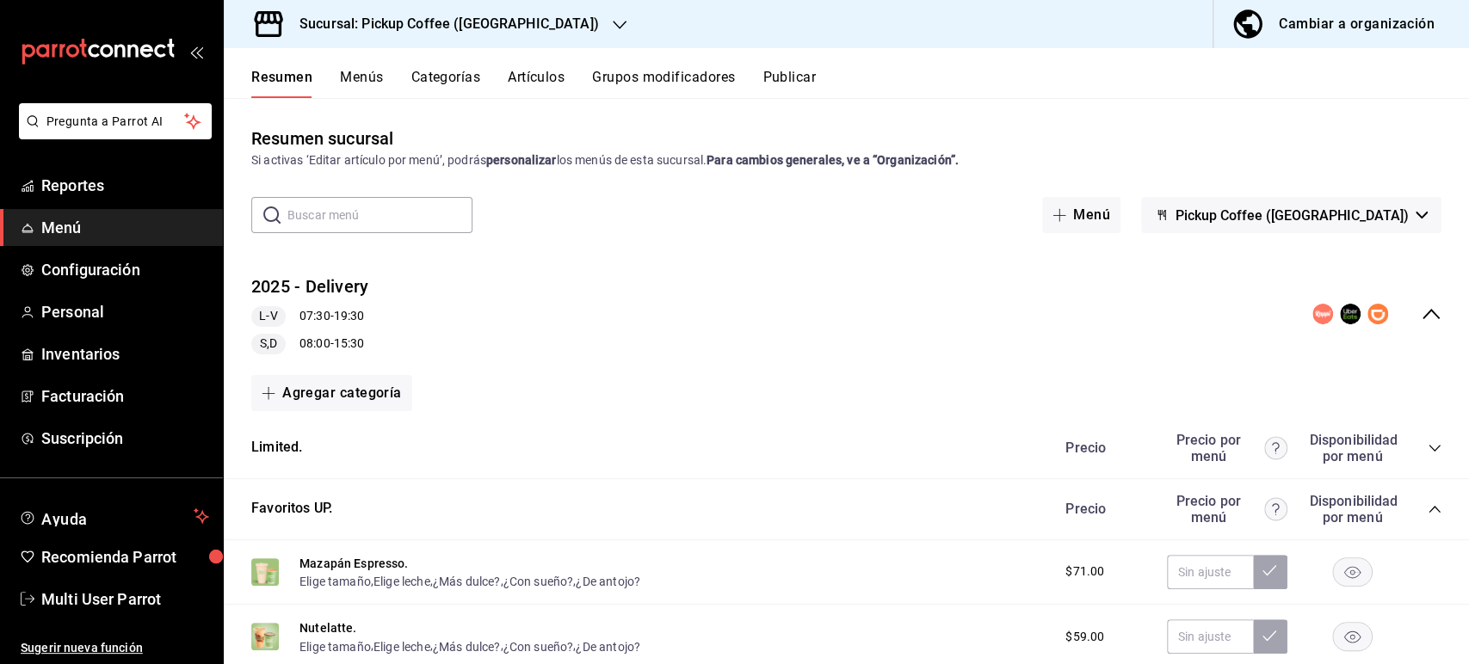
click at [1419, 501] on div "Precio Precio por menú Disponibilidad por menú" at bounding box center [1244, 509] width 393 height 33
click at [1428, 511] on icon "collapse-category-row" at bounding box center [1435, 510] width 14 height 14
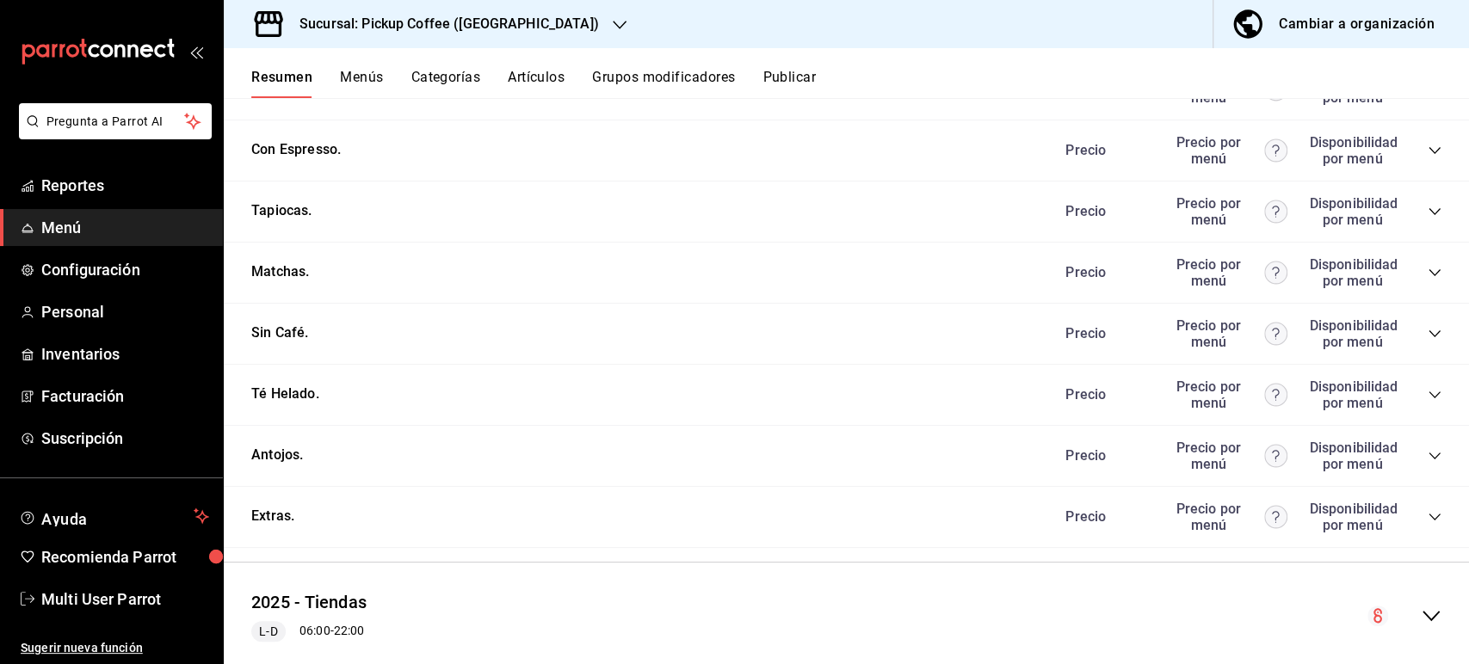
scroll to position [428, 0]
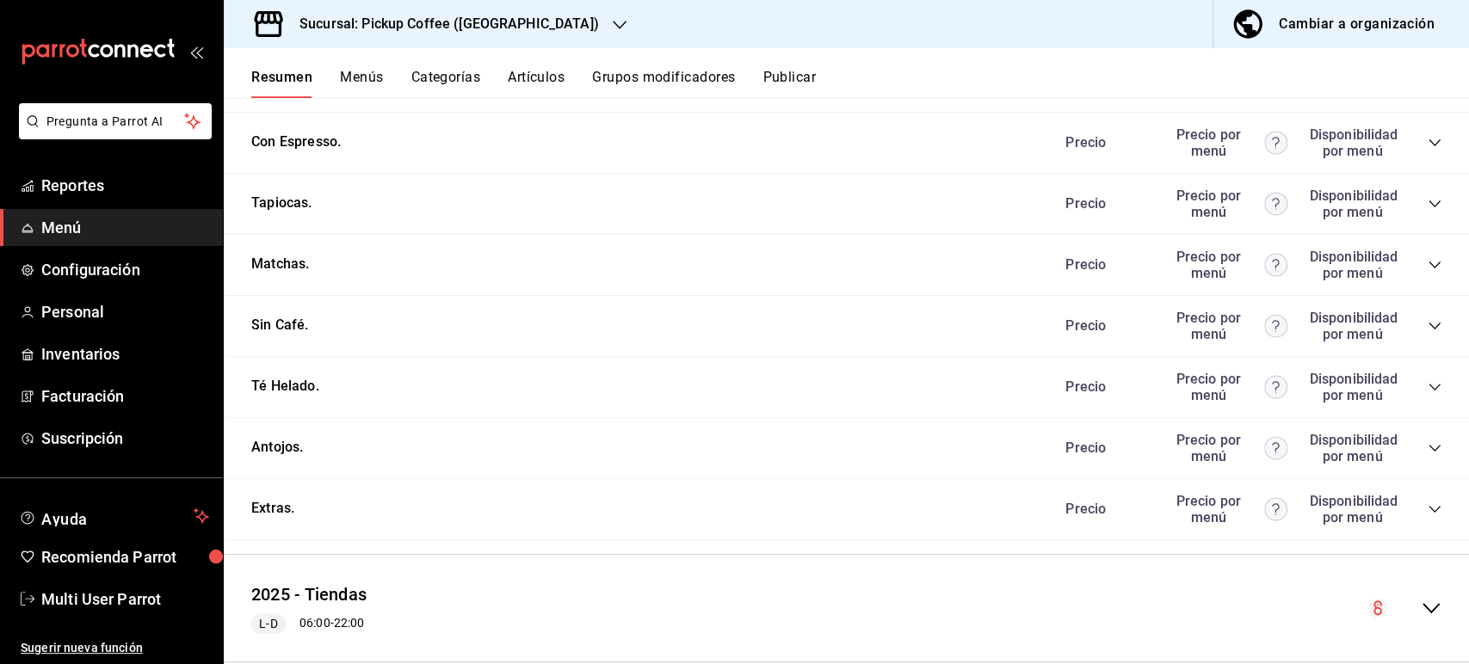
click at [1428, 453] on icon "collapse-category-row" at bounding box center [1435, 448] width 14 height 14
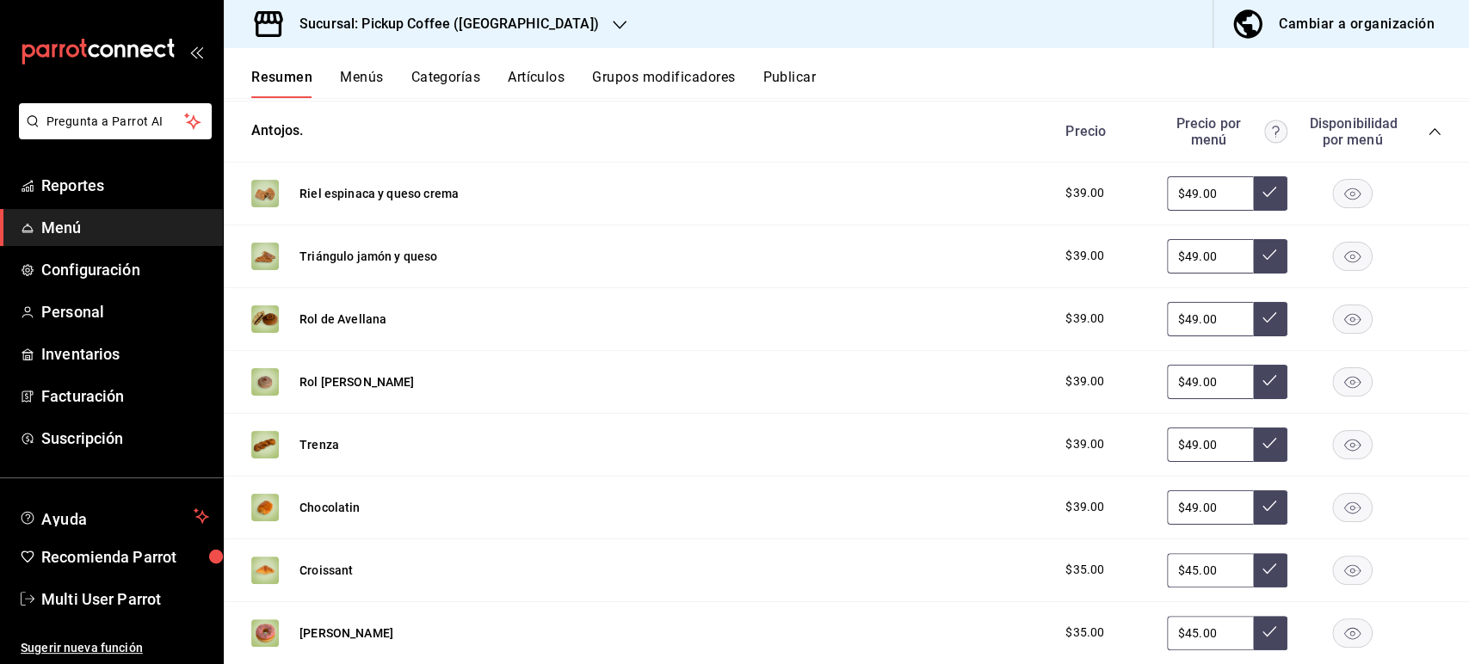
scroll to position [841, 0]
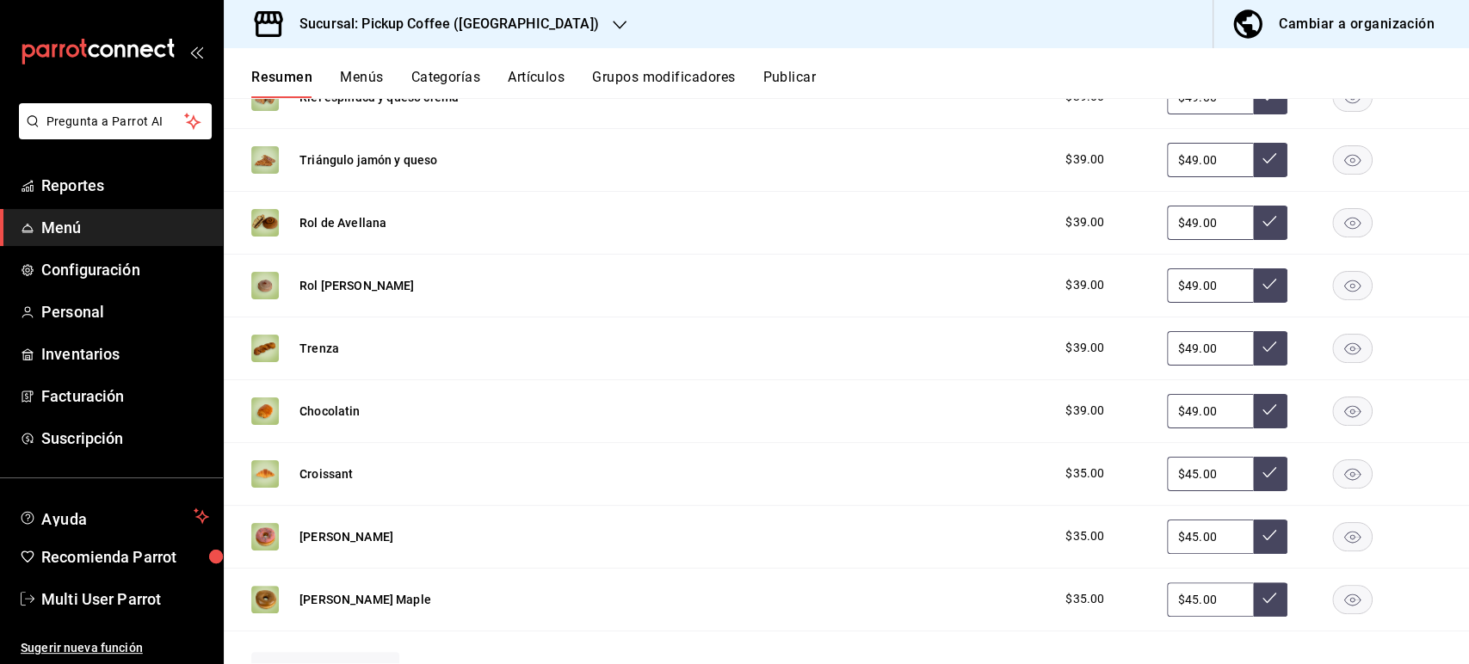
click at [1335, 226] on rect "button" at bounding box center [1353, 222] width 40 height 28
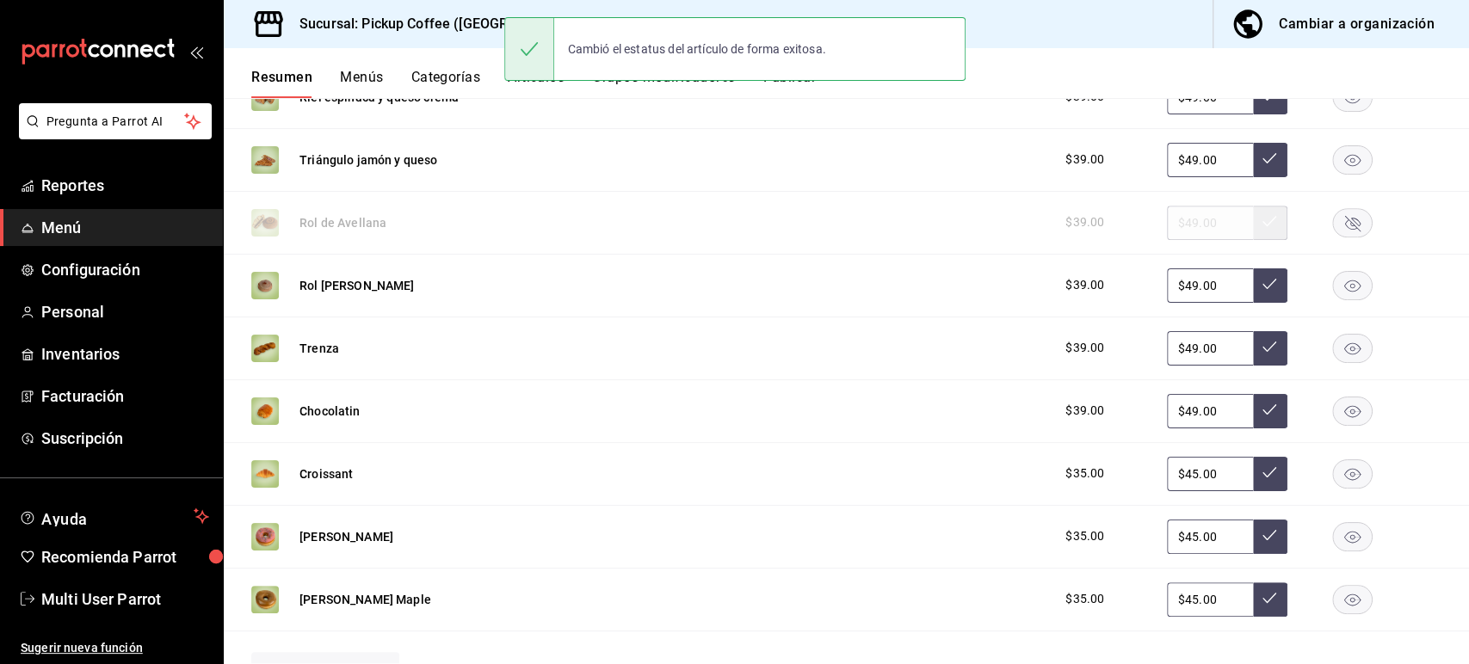
click at [1333, 283] on rect "button" at bounding box center [1353, 285] width 40 height 28
click at [793, 90] on button "Publicar" at bounding box center [789, 83] width 53 height 29
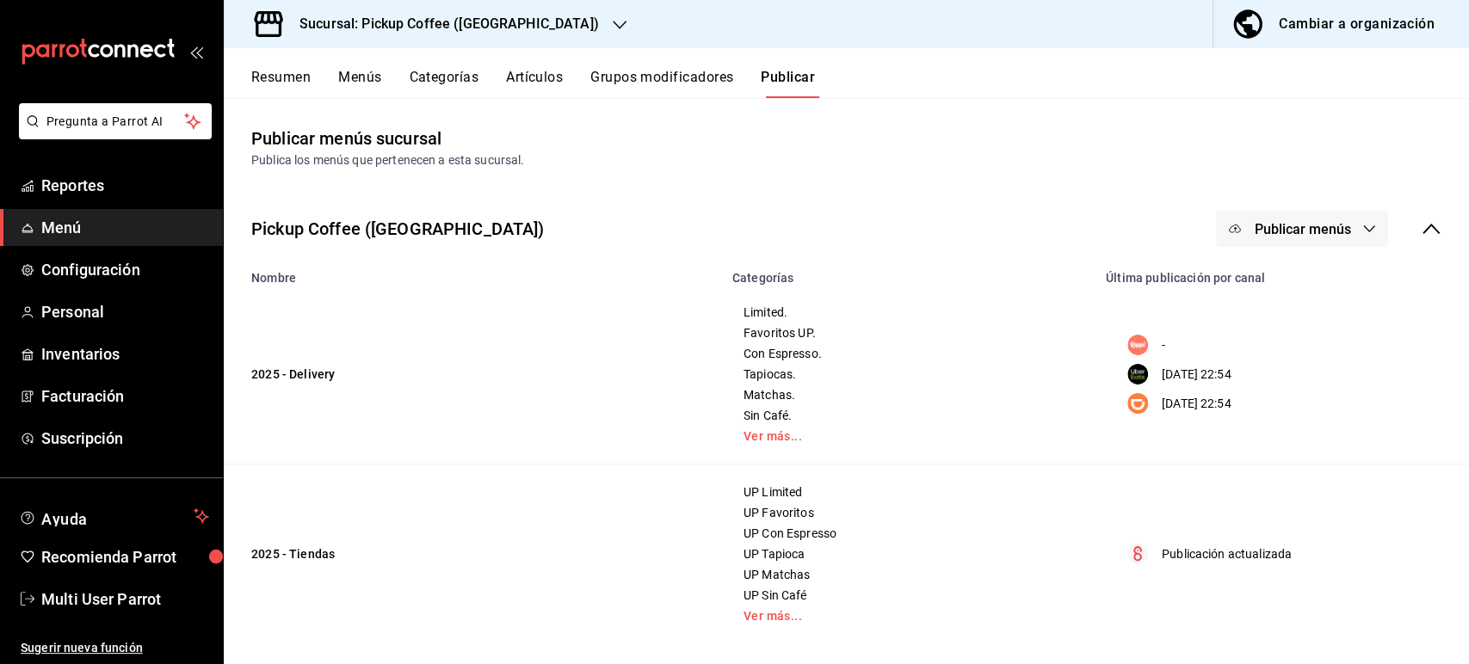
click at [1265, 226] on span "Publicar menús" at bounding box center [1302, 229] width 96 height 16
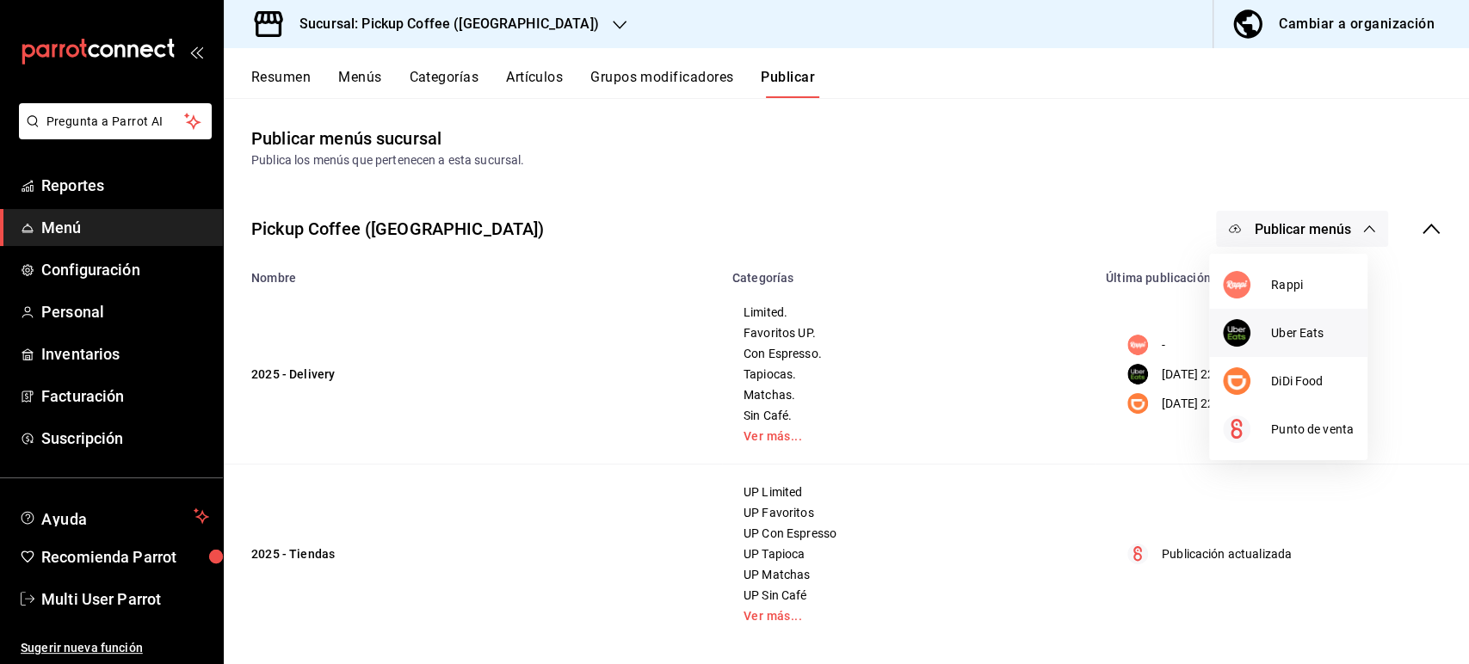
click at [1251, 331] on div at bounding box center [1247, 333] width 48 height 28
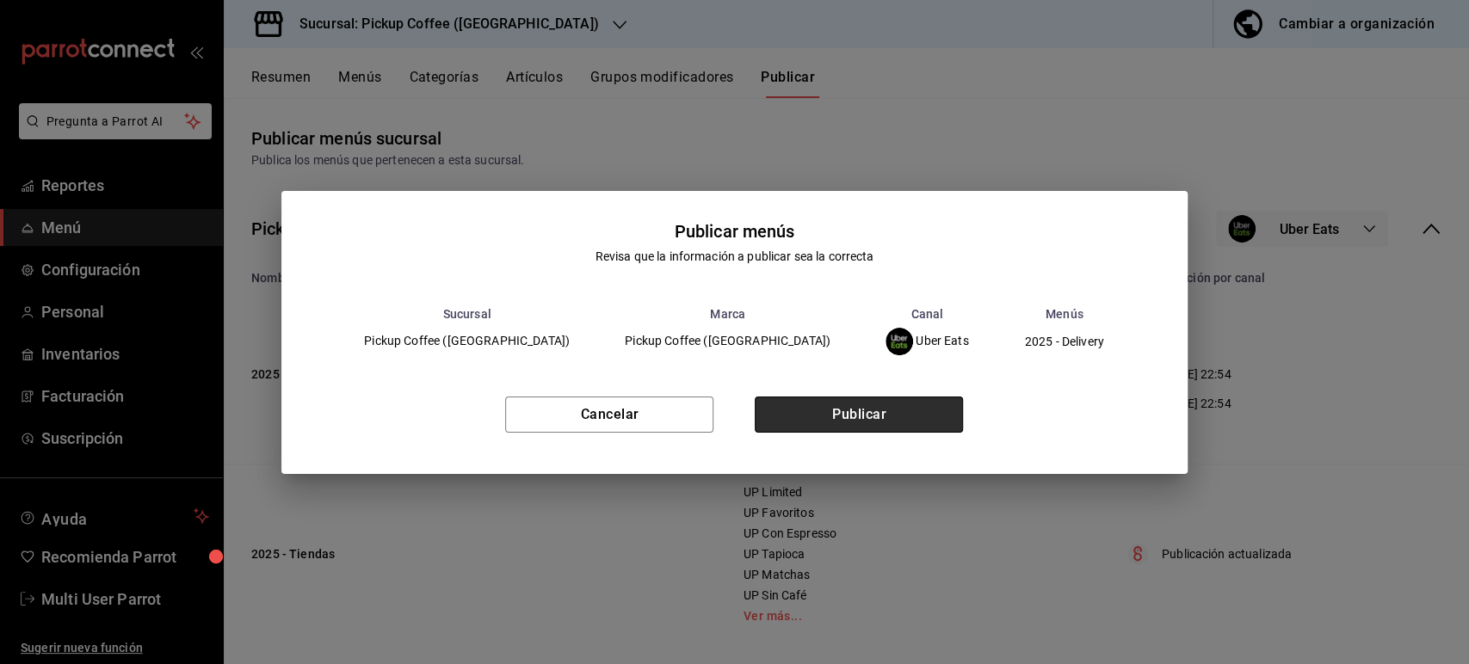
click at [841, 417] on button "Publicar" at bounding box center [859, 415] width 208 height 36
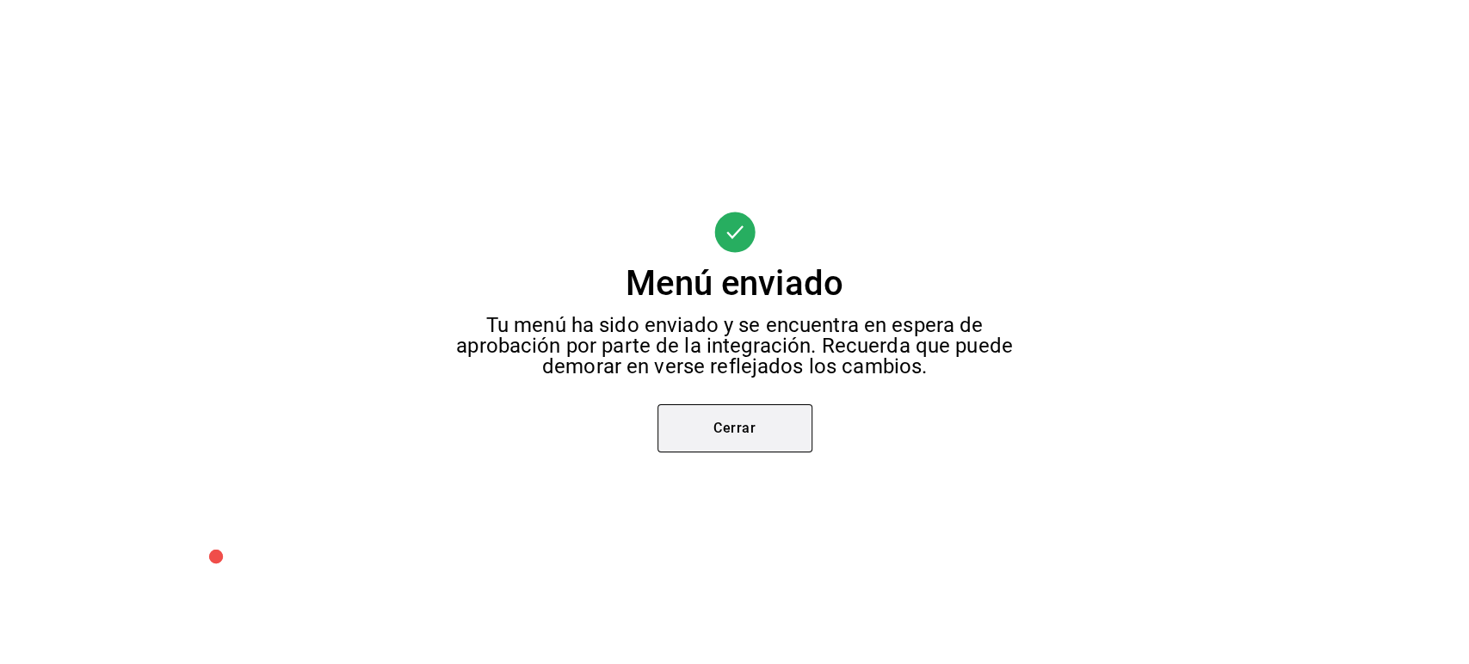
click at [736, 448] on button "Cerrar" at bounding box center [735, 428] width 155 height 48
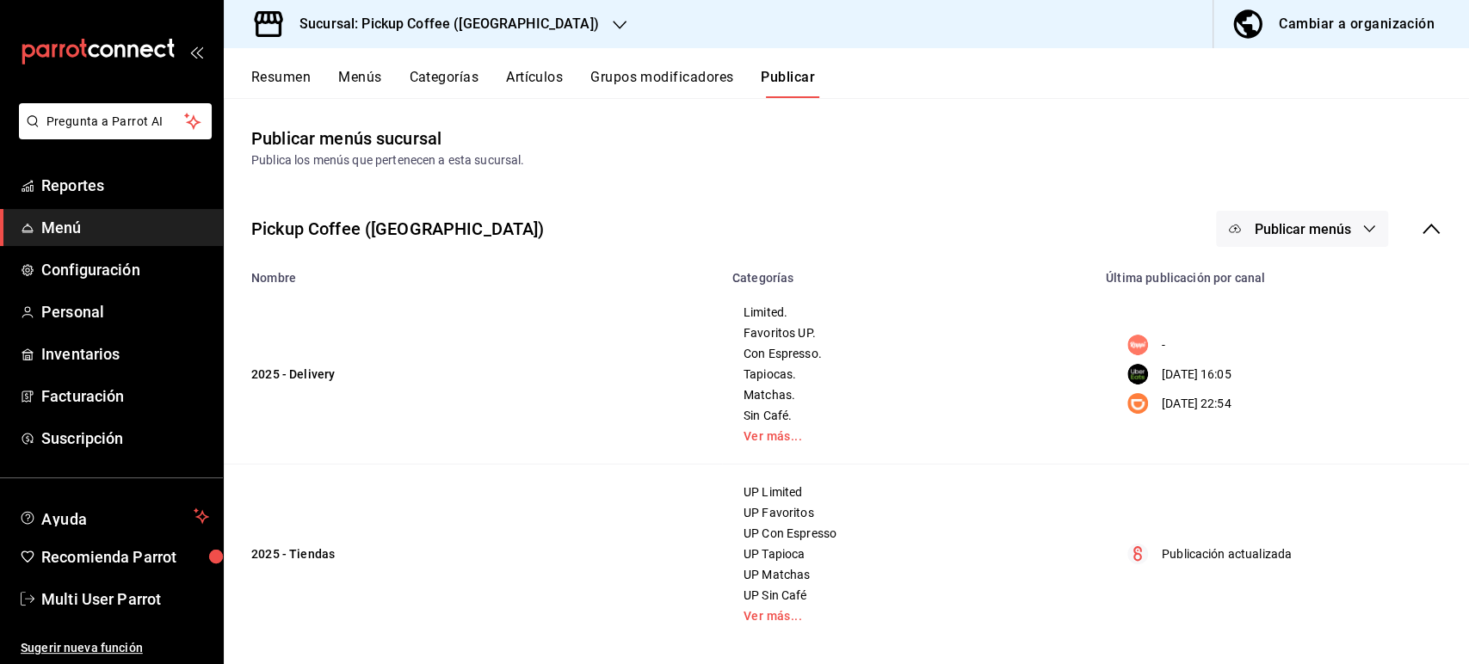
click at [1275, 221] on span "Publicar menús" at bounding box center [1302, 229] width 96 height 16
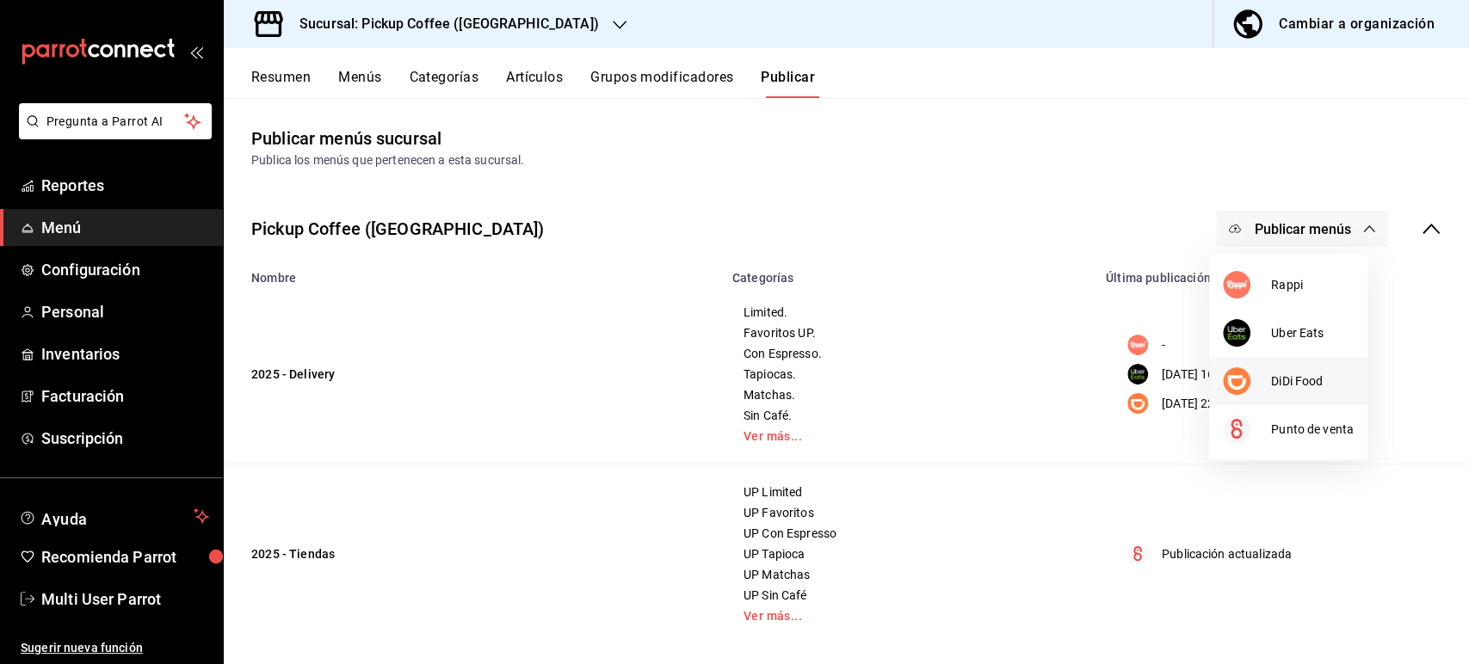
click at [1292, 391] on li "DiDi Food" at bounding box center [1288, 381] width 158 height 48
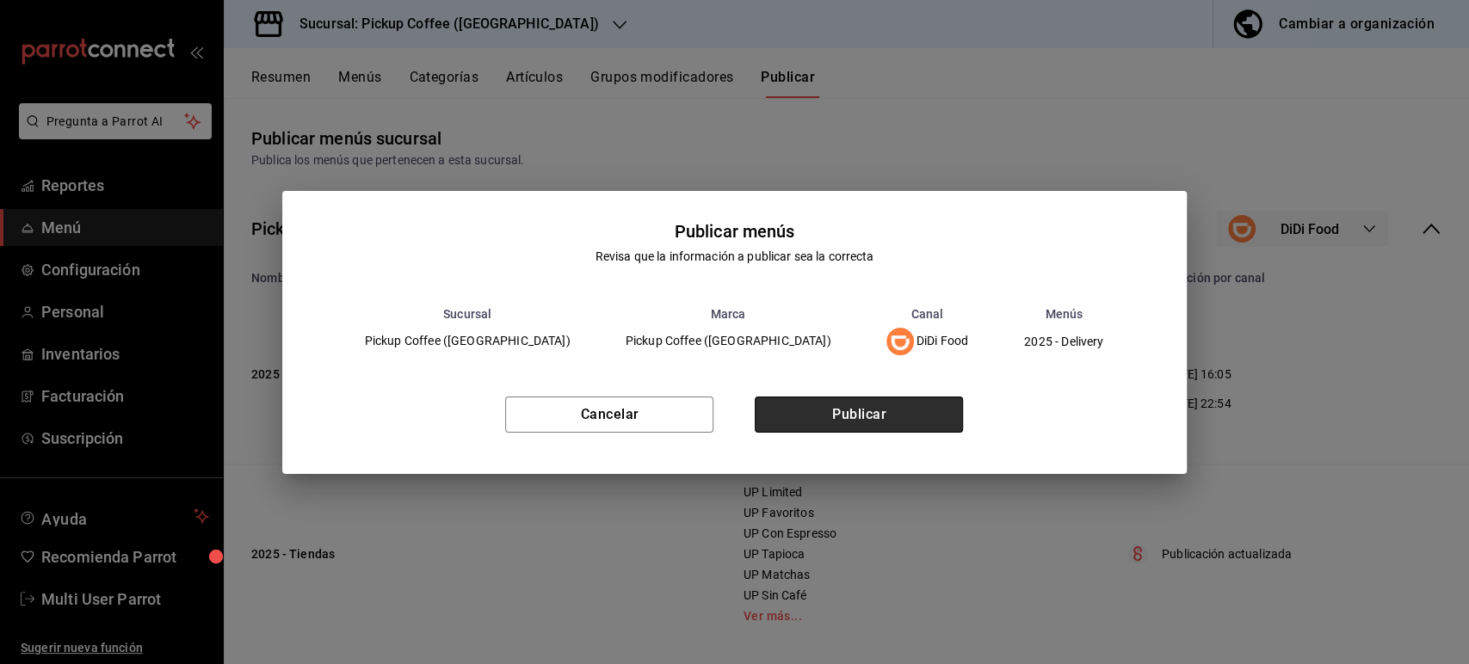
click at [917, 413] on button "Publicar" at bounding box center [859, 415] width 208 height 36
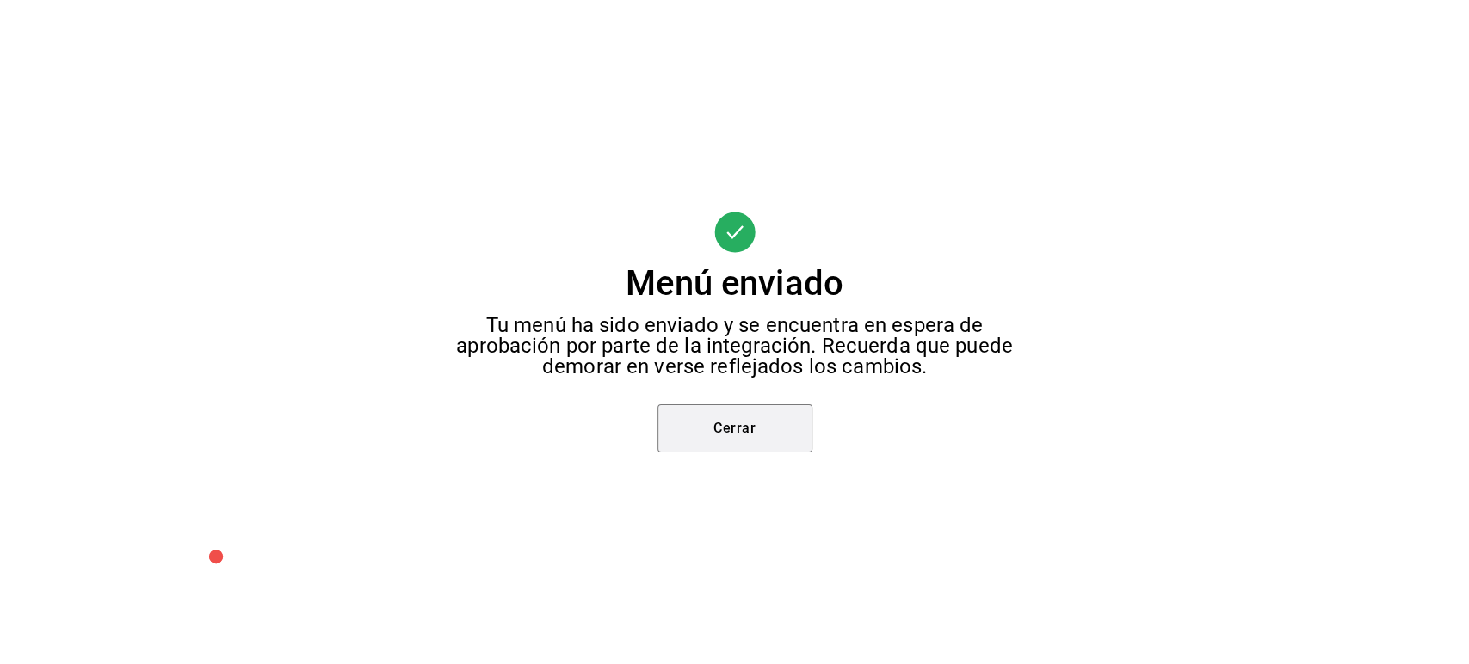
click at [732, 446] on button "Cerrar" at bounding box center [735, 428] width 155 height 48
